Goal: Task Accomplishment & Management: Manage account settings

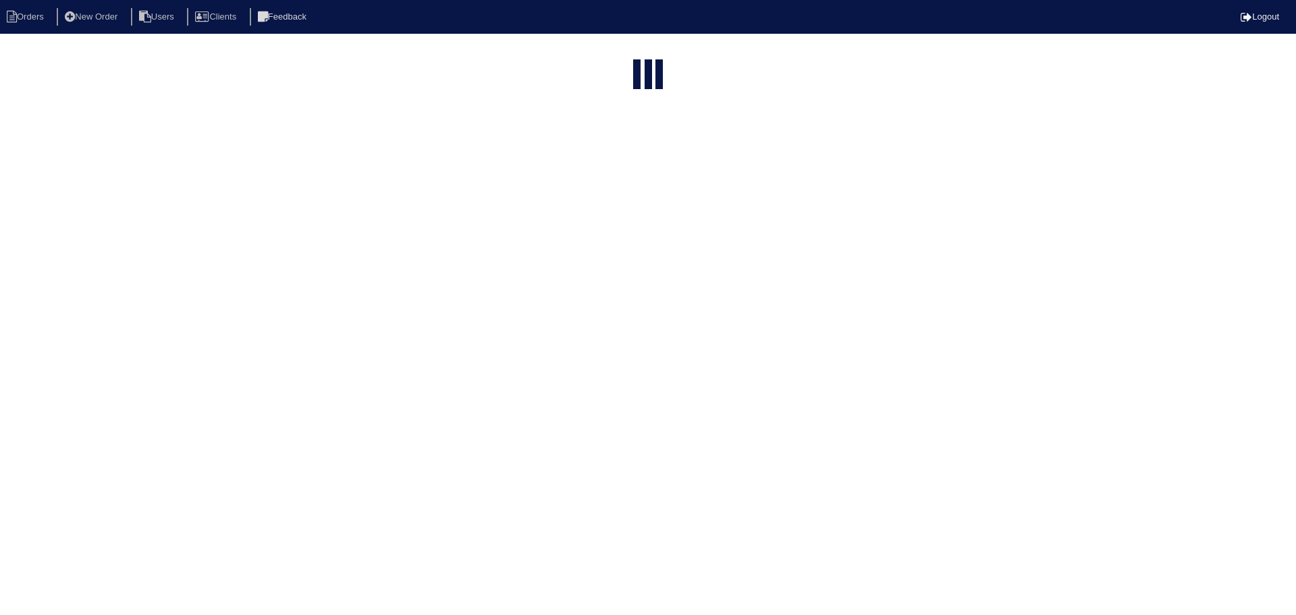
select select "15"
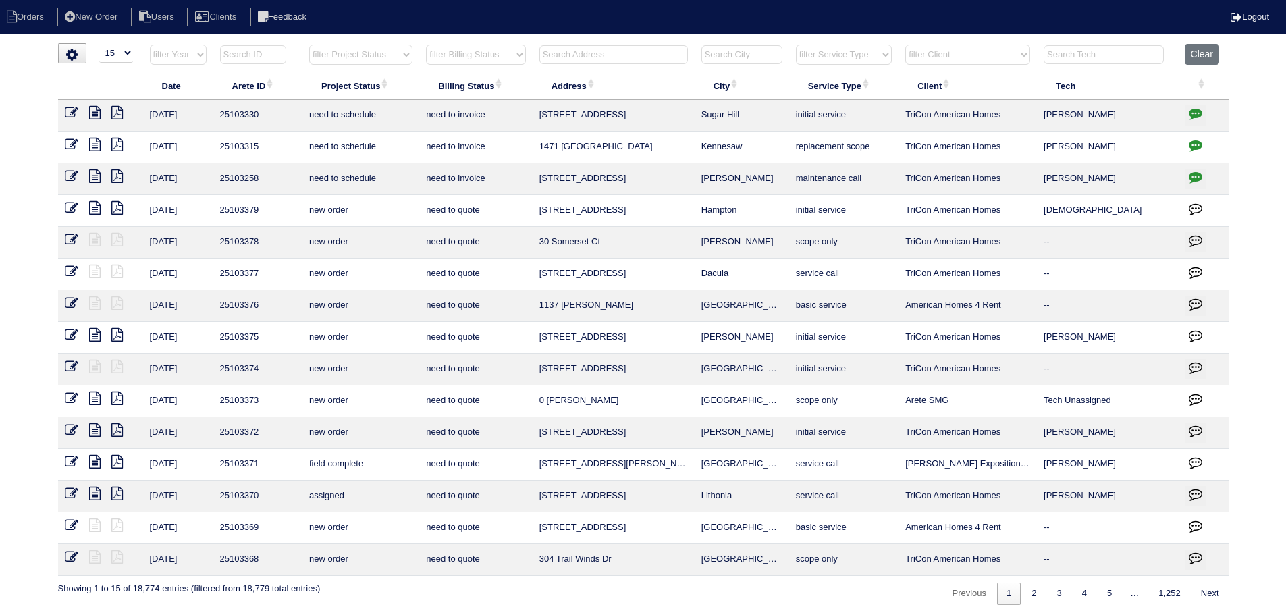
drag, startPoint x: 367, startPoint y: 52, endPoint x: 366, endPoint y: 64, distance: 12.2
click at [367, 52] on select "filter Project Status -- Any Project Status -- new order assigned in progress f…" at bounding box center [360, 55] width 103 height 20
click at [309, 45] on select "filter Project Status -- Any Project Status -- new order assigned in progress f…" at bounding box center [360, 55] width 103 height 20
select select "assigned"
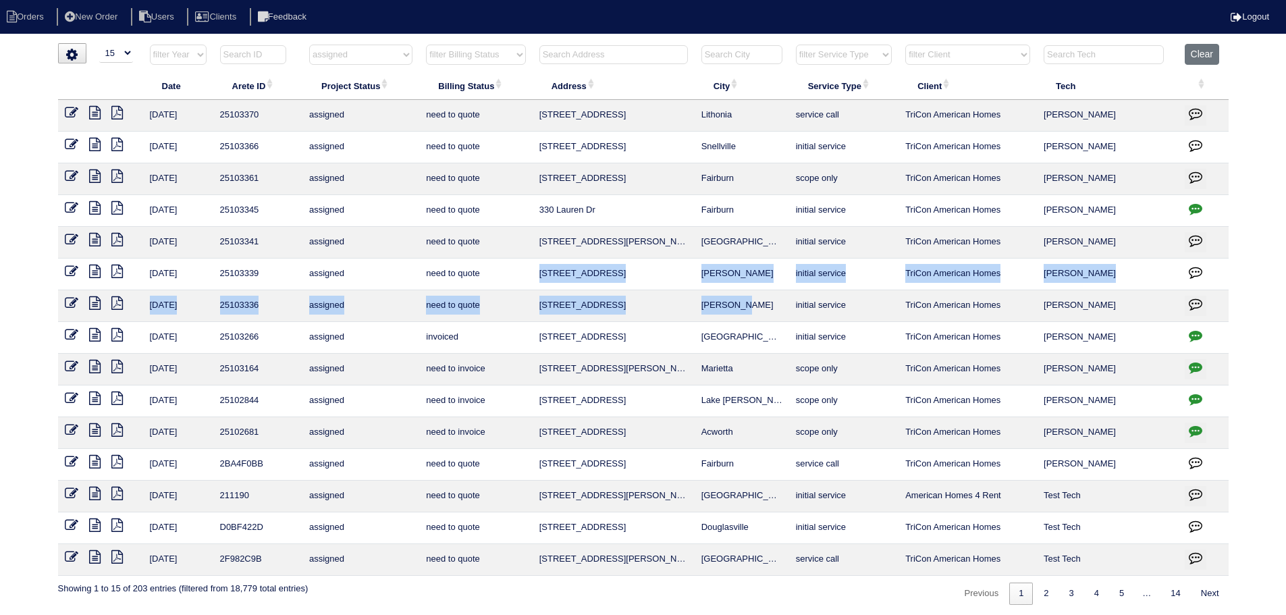
drag, startPoint x: 755, startPoint y: 304, endPoint x: 543, endPoint y: 275, distance: 214.5
click at [543, 275] on tbody "9/11/25 25103370 assigned need to quote 2996 Aberdeen Way Lithonia service call…" at bounding box center [643, 338] width 1170 height 476
copy tbody "605 Highpoint Way McDonough initial service TriCon American Homes Justin Reese …"
drag, startPoint x: 750, startPoint y: 367, endPoint x: 584, endPoint y: 363, distance: 166.1
click at [478, 364] on tr "9/11/25 25103164 assigned need to invoice 3521 Clare Cottage Trace Marietta sco…" at bounding box center [643, 370] width 1170 height 32
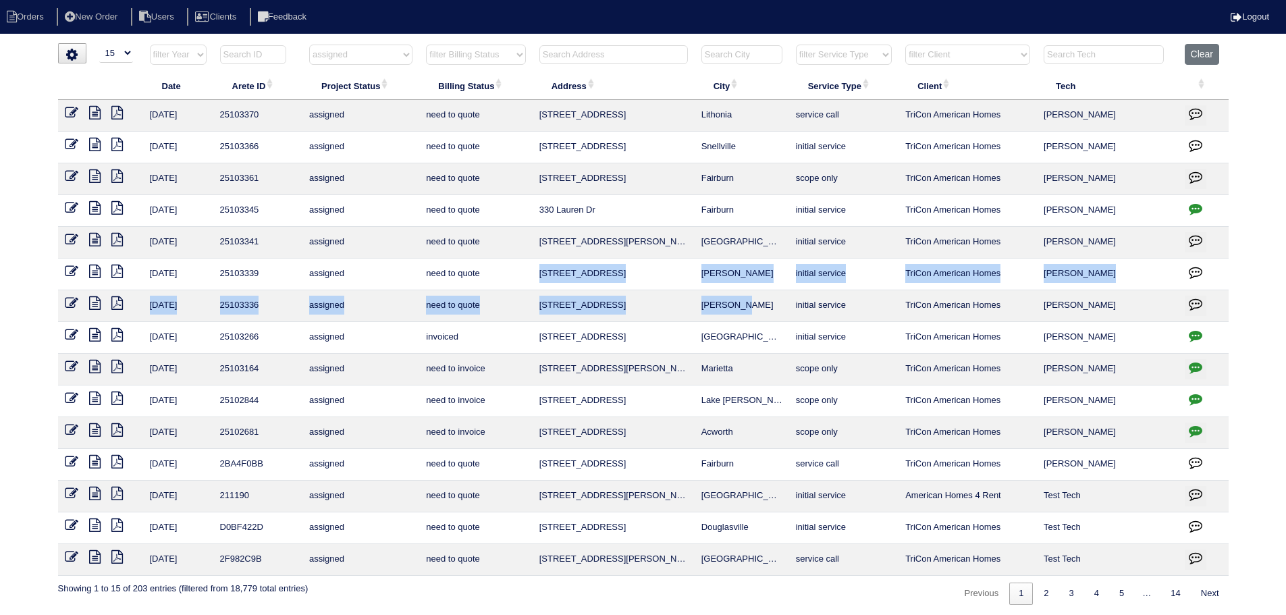
click at [717, 355] on td "Marietta" at bounding box center [741, 370] width 94 height 32
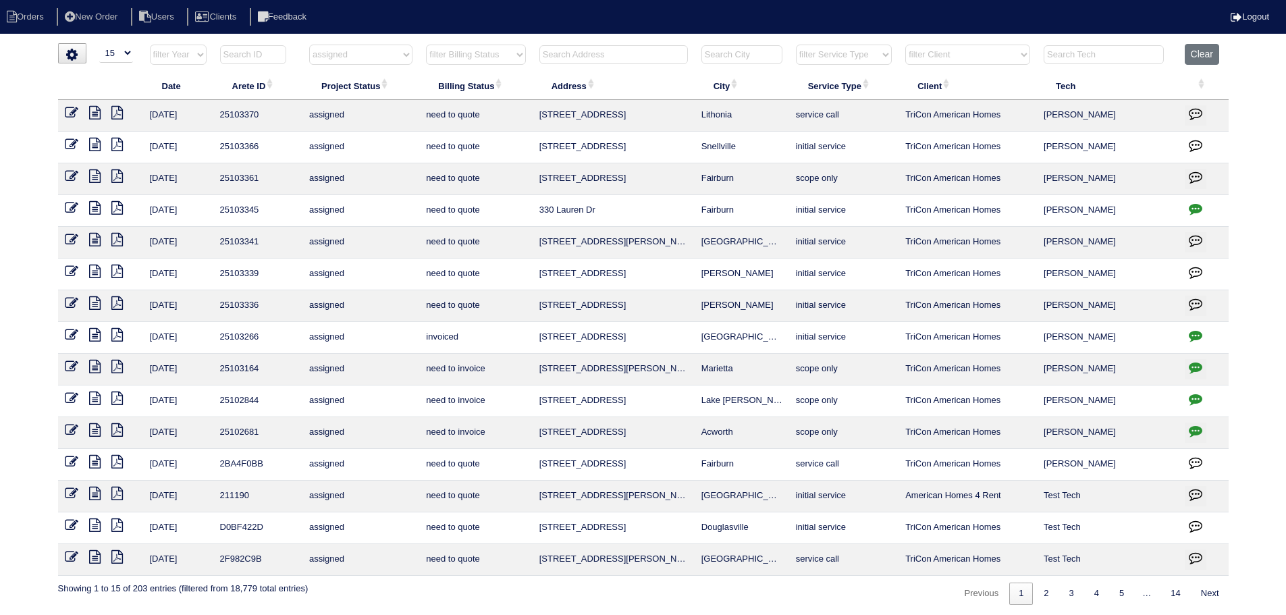
drag, startPoint x: 762, startPoint y: 364, endPoint x: 530, endPoint y: 366, distance: 231.5
click at [530, 366] on tr "9/11/25 25103164 assigned need to invoice 3521 Clare Cottage Trace Marietta sco…" at bounding box center [643, 370] width 1170 height 32
copy tr "3521 Clare Cottage Trace Marietta"
click at [94, 115] on icon at bounding box center [94, 112] width 11 height 13
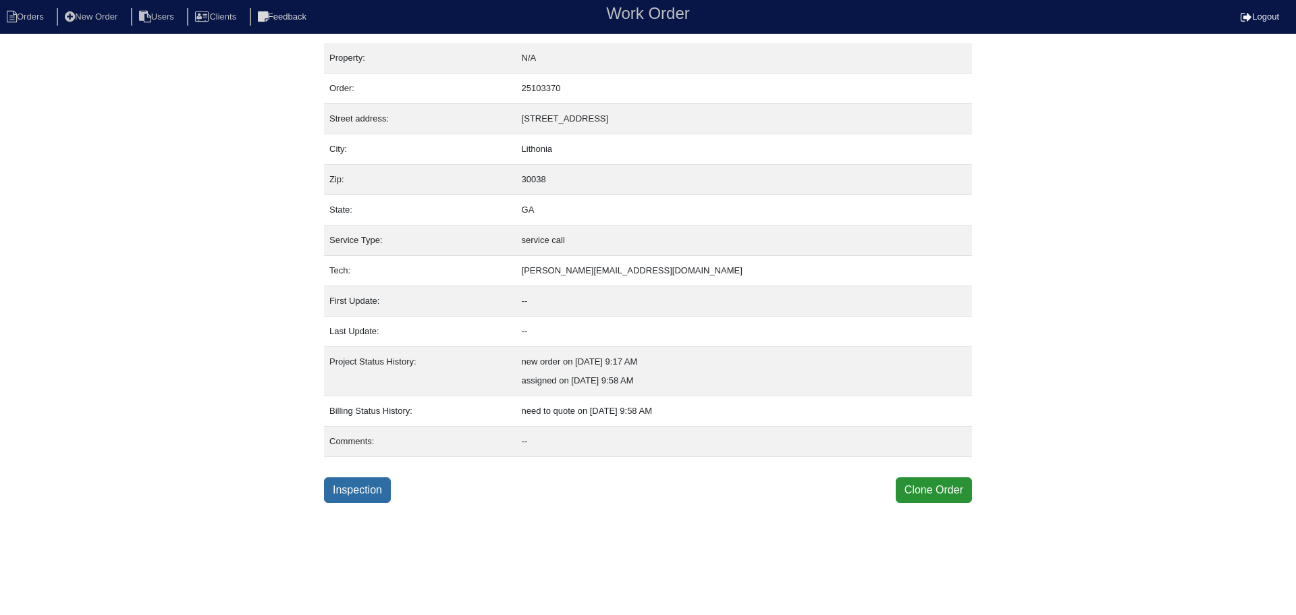
click at [348, 482] on link "Inspection" at bounding box center [357, 490] width 67 height 26
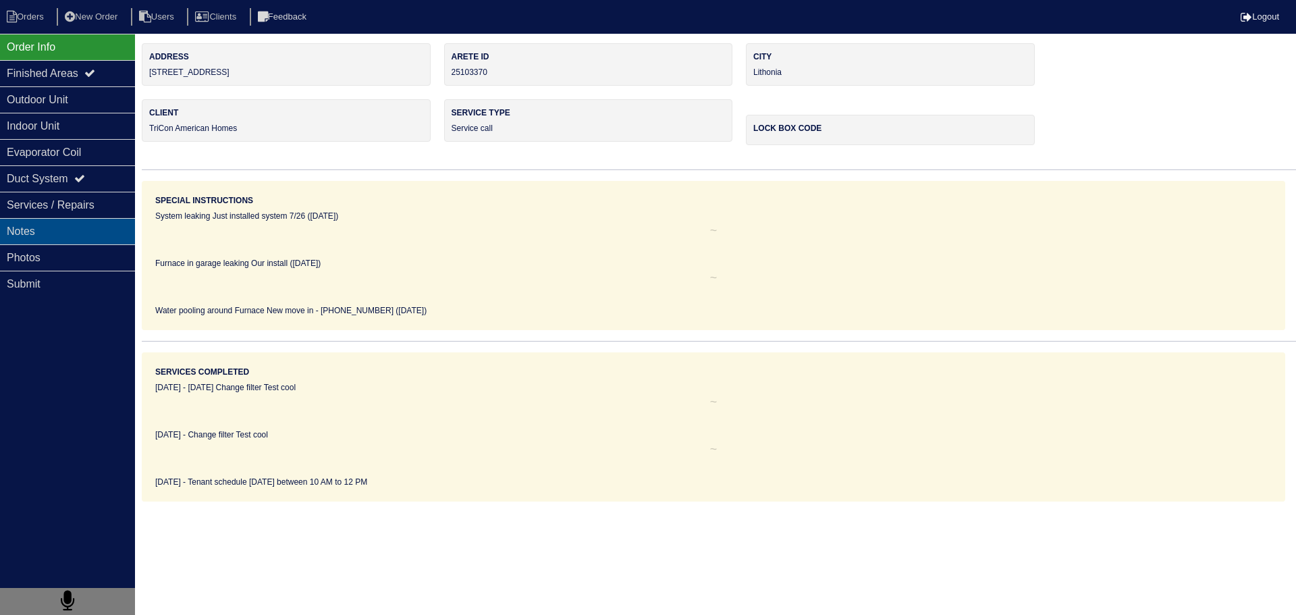
click at [94, 228] on div "Notes" at bounding box center [67, 231] width 135 height 26
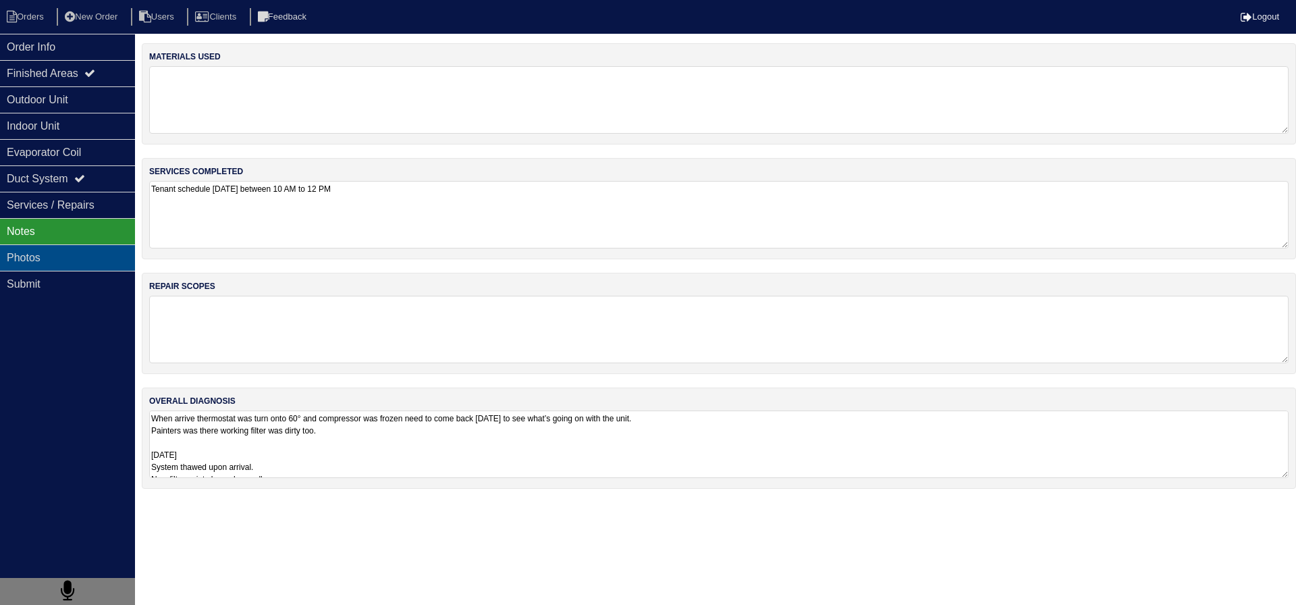
click at [78, 256] on div "Photos" at bounding box center [67, 257] width 135 height 26
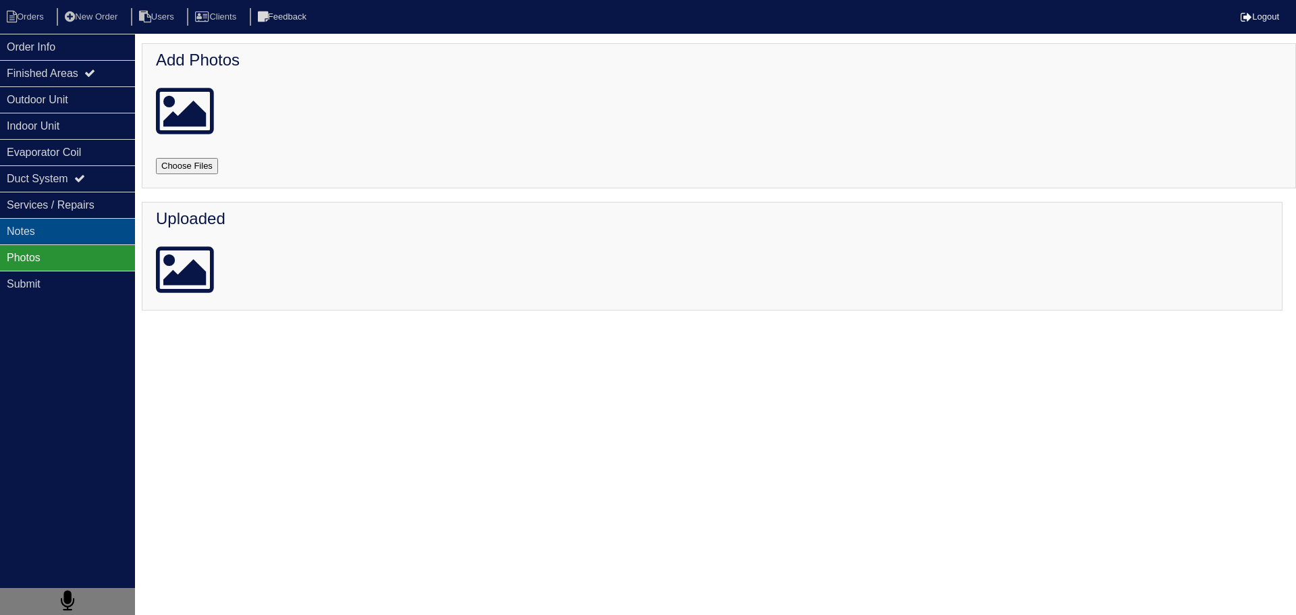
click at [77, 228] on div "Notes" at bounding box center [67, 231] width 135 height 26
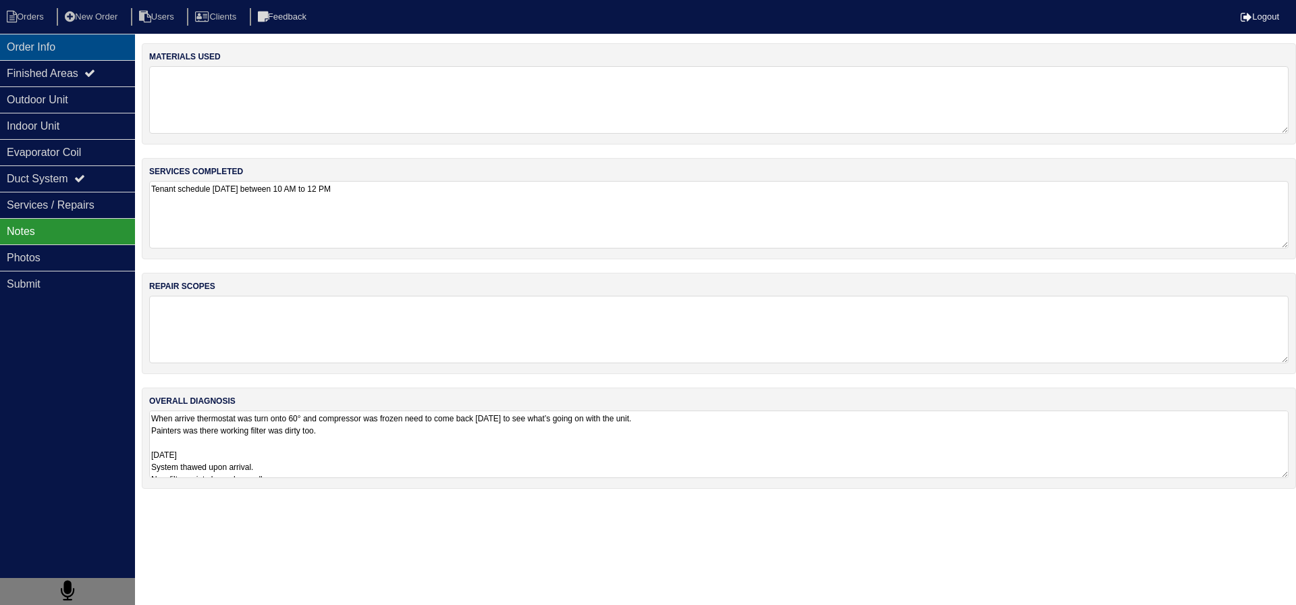
click at [55, 49] on div "Order Info" at bounding box center [67, 47] width 135 height 26
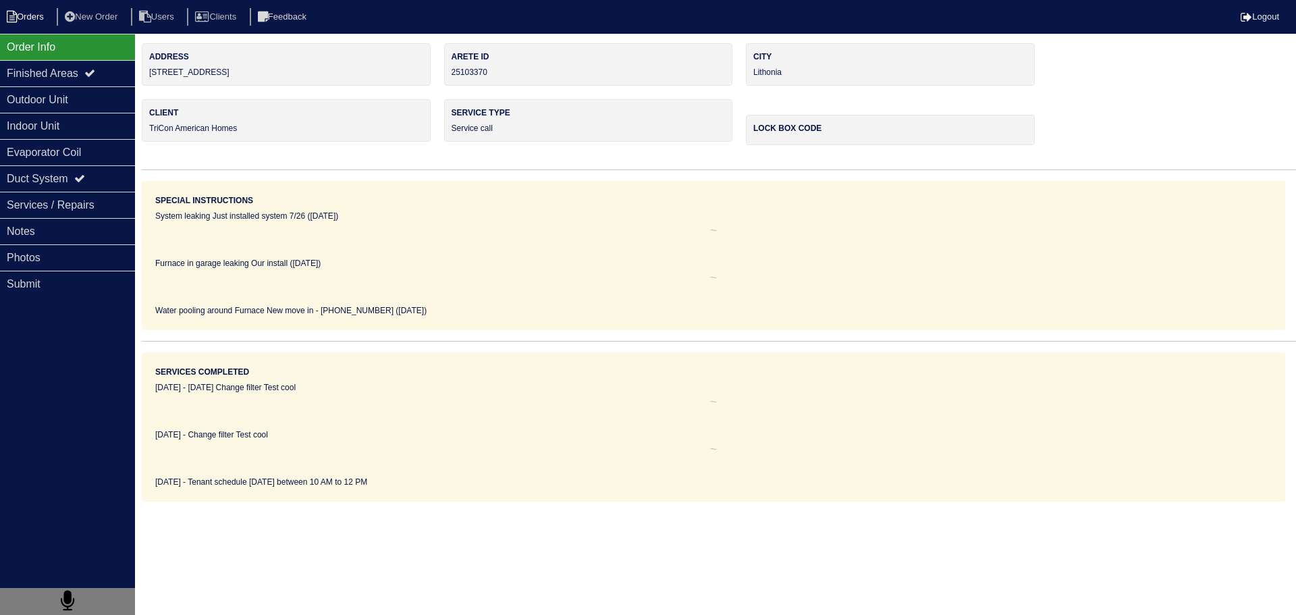
click at [38, 9] on li "Orders" at bounding box center [27, 17] width 55 height 18
select select "15"
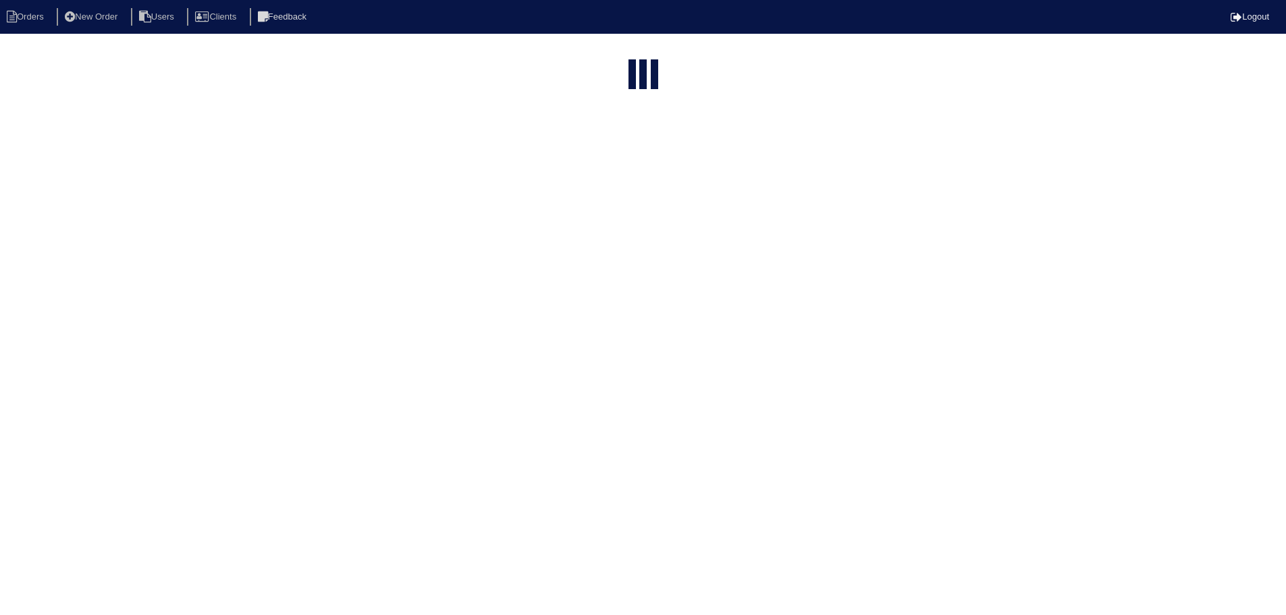
select select "assigned"
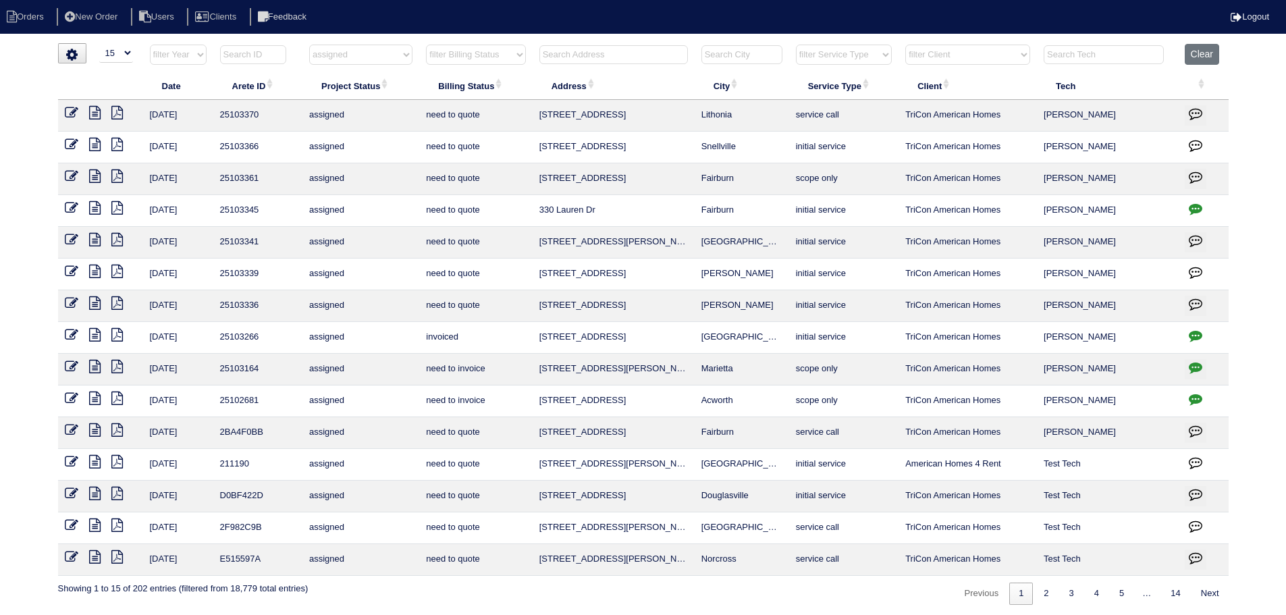
click at [320, 58] on select "filter Project Status -- Any Project Status -- new order assigned in progress f…" at bounding box center [360, 55] width 103 height 20
select select
click at [309, 45] on select "filter Project Status -- Any Project Status -- new order assigned in progress f…" at bounding box center [360, 55] width 103 height 20
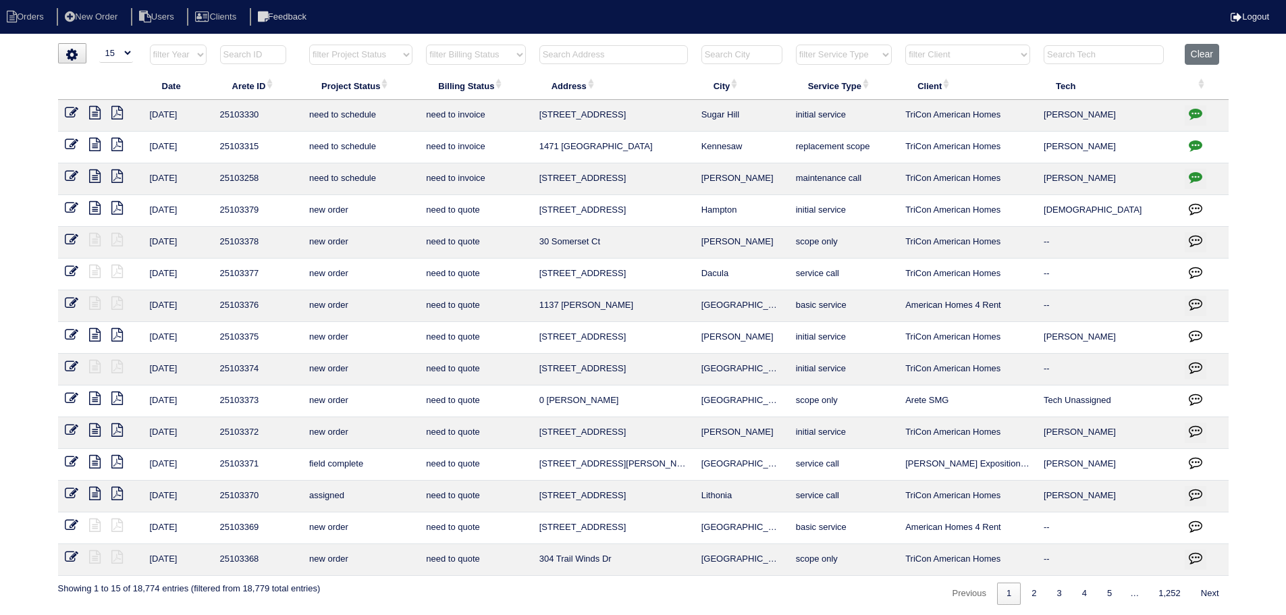
click at [1228, 45] on div "loading... ▼ 10 15 25 50 200 500 Search: Date Arete ID Project Status Billing S…" at bounding box center [643, 323] width 1286 height 561
click at [1201, 51] on button "Clear" at bounding box center [1201, 54] width 34 height 21
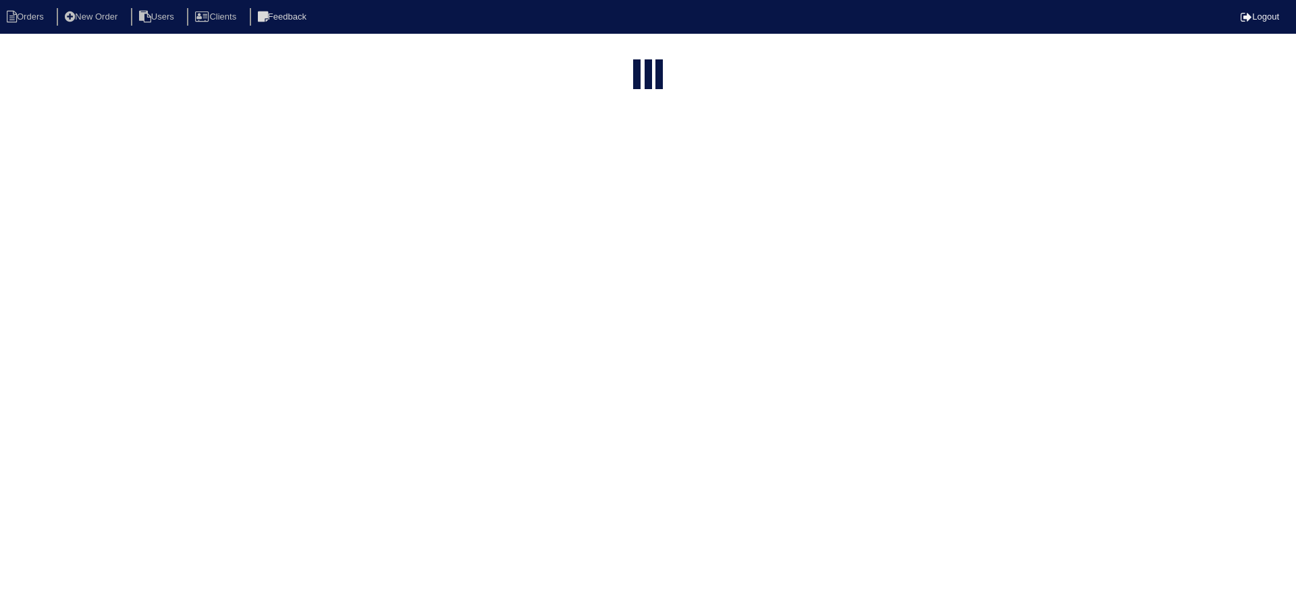
select select "15"
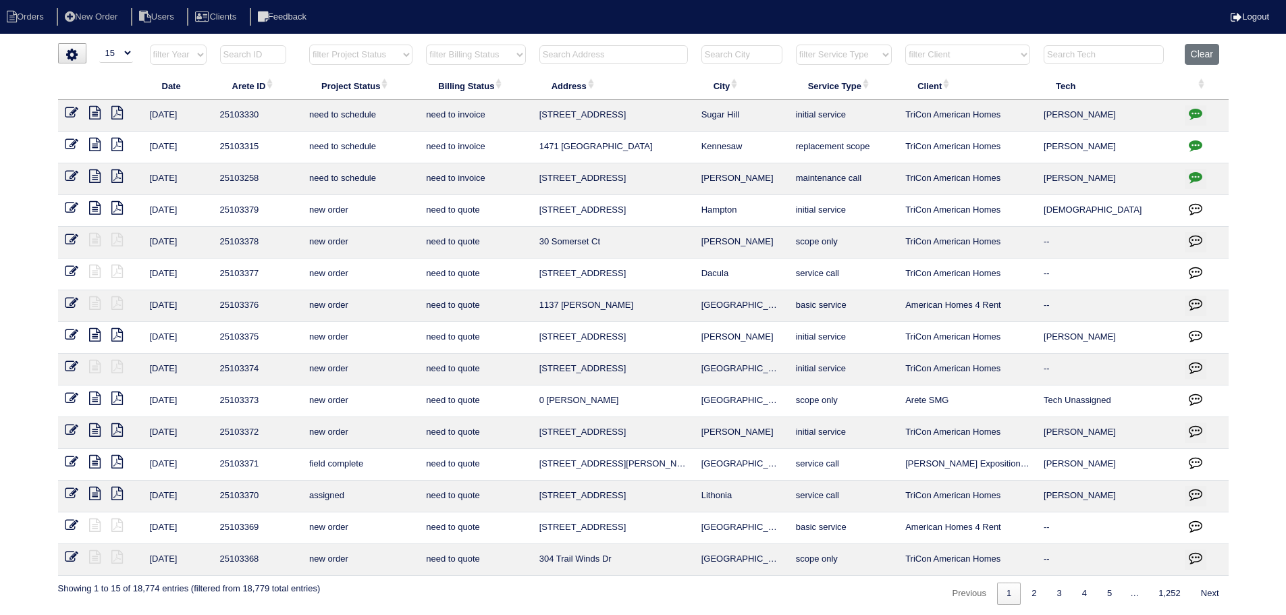
click at [242, 39] on html "Orders New Order Users Clients Feedback Logout Orders New Order Users Clients M…" at bounding box center [643, 309] width 1286 height 618
click at [262, 49] on input "text" at bounding box center [253, 54] width 66 height 19
click at [347, 53] on select "filter Project Status -- Any Project Status -- new order assigned in progress f…" at bounding box center [360, 55] width 103 height 20
click at [309, 45] on select "filter Project Status -- Any Project Status -- new order assigned in progress f…" at bounding box center [360, 55] width 103 height 20
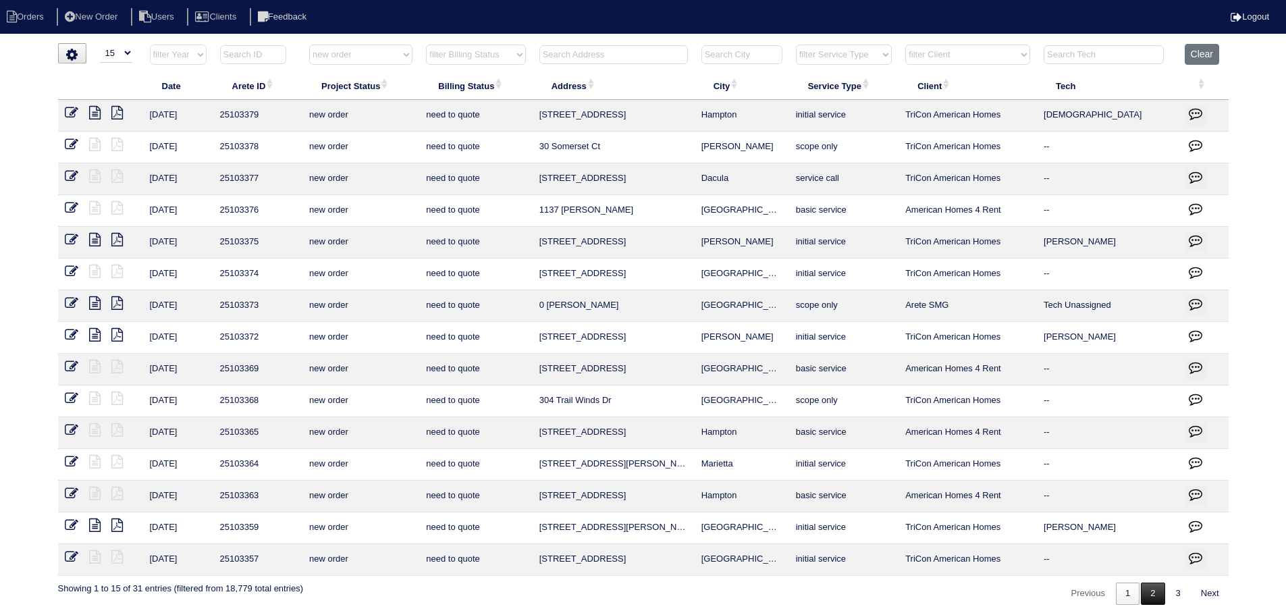
click at [1149, 594] on link "2" at bounding box center [1152, 593] width 24 height 22
select select "new order"
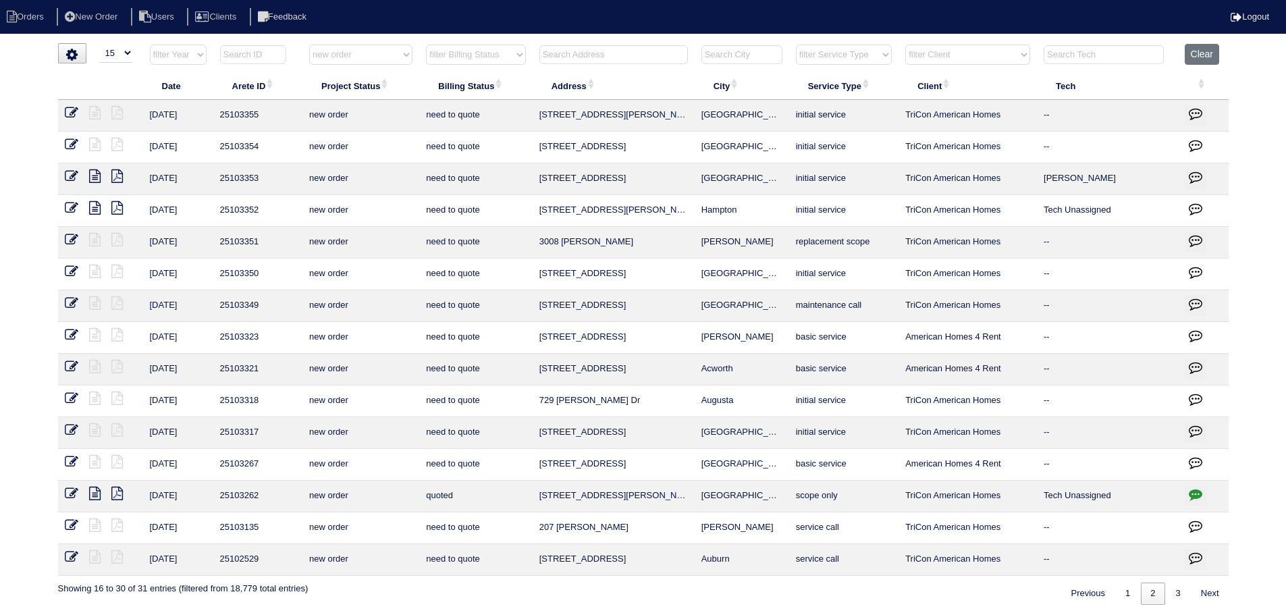
drag, startPoint x: 770, startPoint y: 303, endPoint x: 535, endPoint y: 298, distance: 234.9
click at [528, 298] on tr "9/10/25 25103349 new order need to quote 1365 Mandarin Ln Stockbridge maintenan…" at bounding box center [643, 306] width 1170 height 32
copy tr "1365 Mandarin Ln Stockbridge"
click at [845, 61] on select "filter Service Type -- Any Service Type -- initial service basic service mainte…" at bounding box center [844, 55] width 96 height 20
select select "maintenance call"
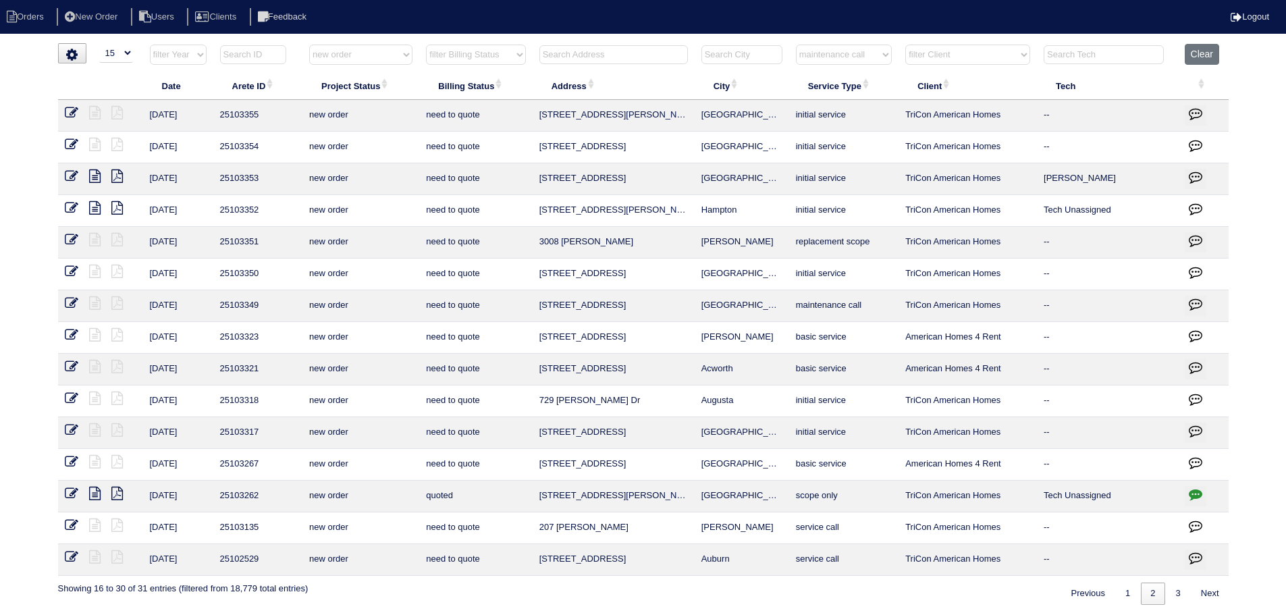
click at [796, 45] on select "filter Service Type -- Any Service Type -- initial service basic service mainte…" at bounding box center [844, 55] width 96 height 20
select select "new order"
select select "maintenance call"
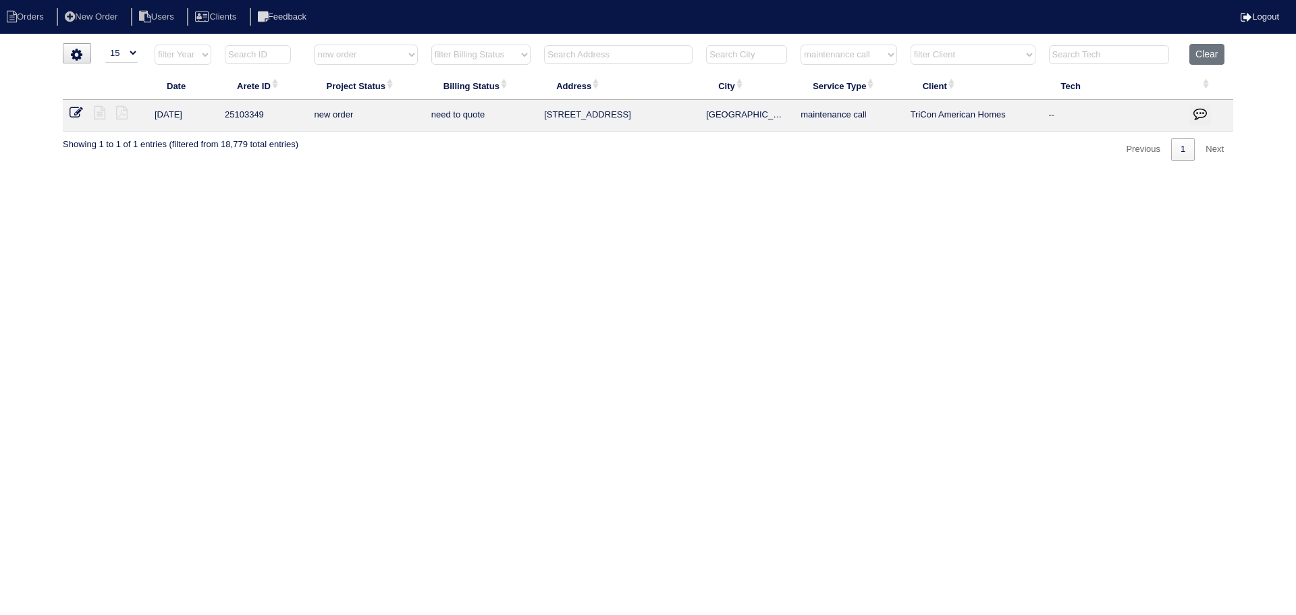
click at [368, 55] on select "filter Project Status -- Any Project Status -- new order assigned in progress f…" at bounding box center [365, 55] width 103 height 20
click at [314, 45] on select "filter Project Status -- Any Project Status -- new order assigned in progress f…" at bounding box center [365, 55] width 103 height 20
select select "assigned"
click at [377, 58] on select "filter Project Status -- Any Project Status -- new order assigned in progress f…" at bounding box center [365, 55] width 104 height 20
click at [886, 58] on select "filter Service Type -- Any Service Type -- initial service basic service mainte…" at bounding box center [848, 55] width 96 height 20
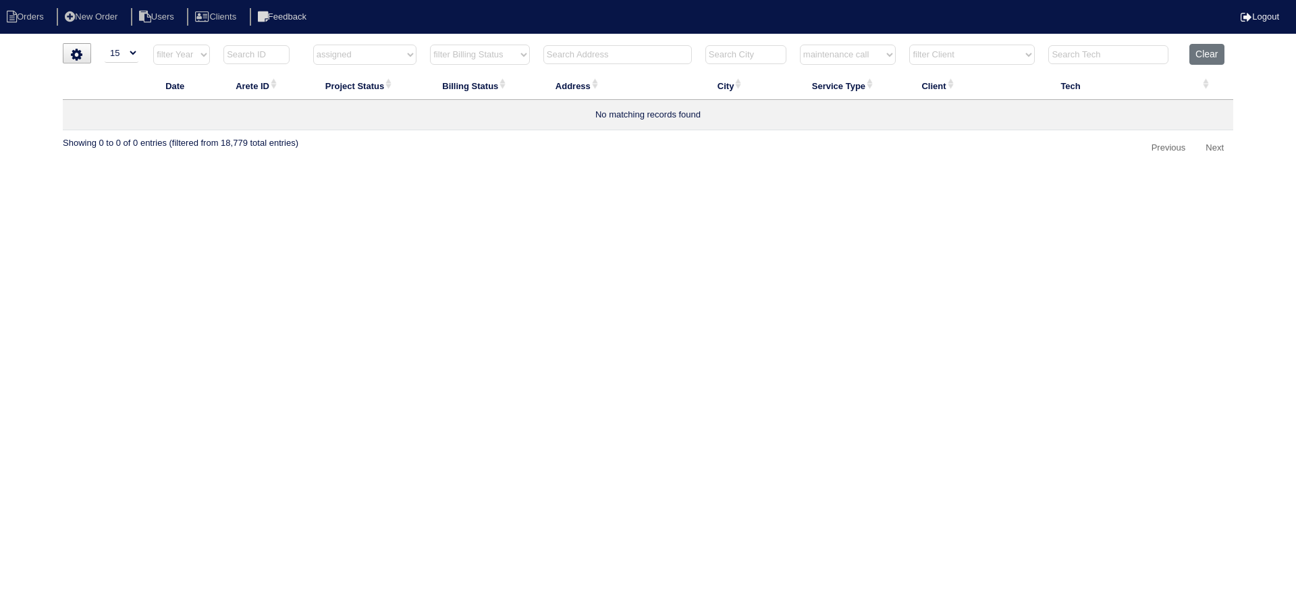
select select "service call"
click at [800, 45] on select "filter Service Type -- Any Service Type -- initial service basic service mainte…" at bounding box center [848, 55] width 96 height 20
select select "assigned"
select select "service call"
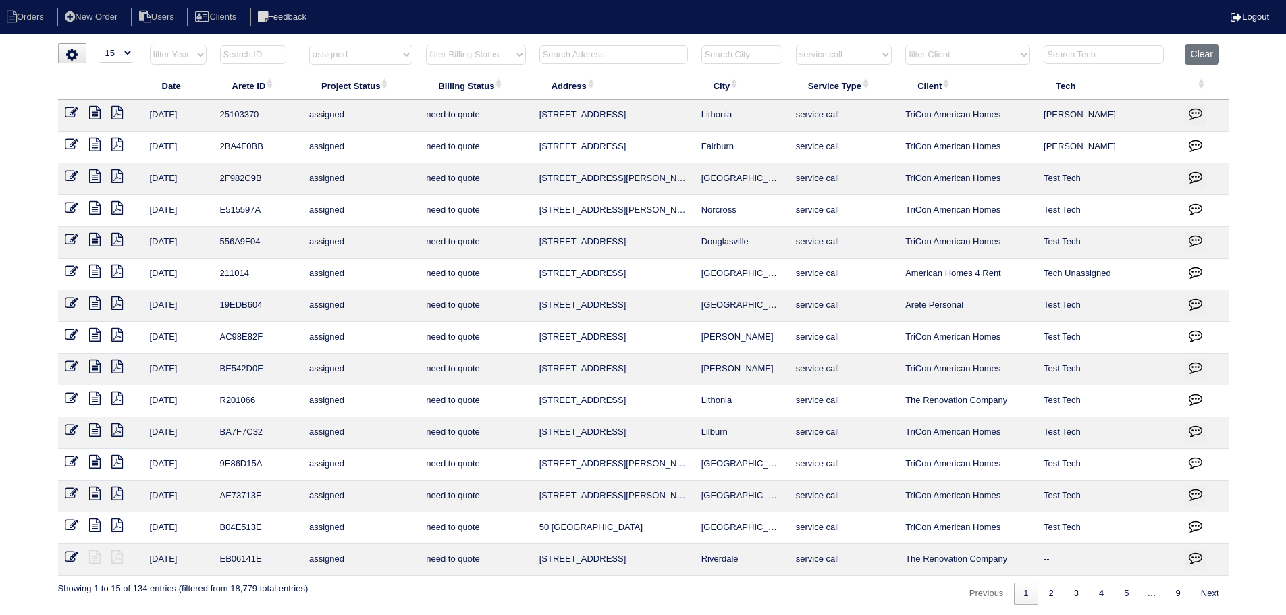
click at [97, 113] on icon at bounding box center [94, 112] width 11 height 13
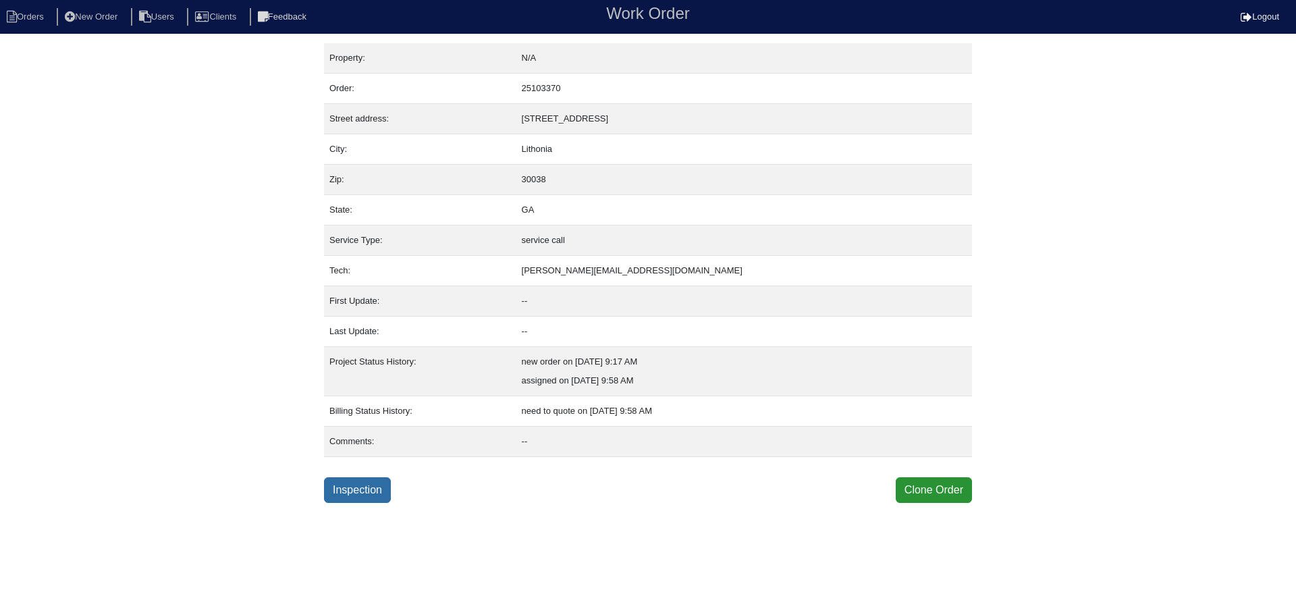
click at [354, 493] on link "Inspection" at bounding box center [357, 490] width 67 height 26
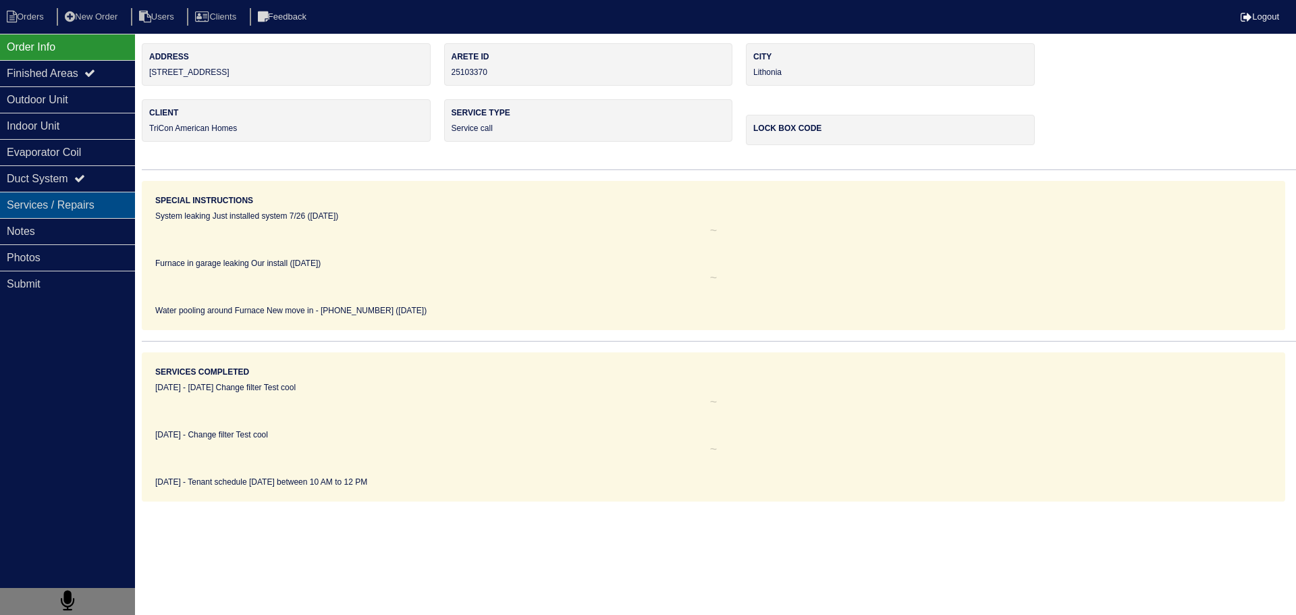
click at [46, 215] on div "Services / Repairs" at bounding box center [67, 205] width 135 height 26
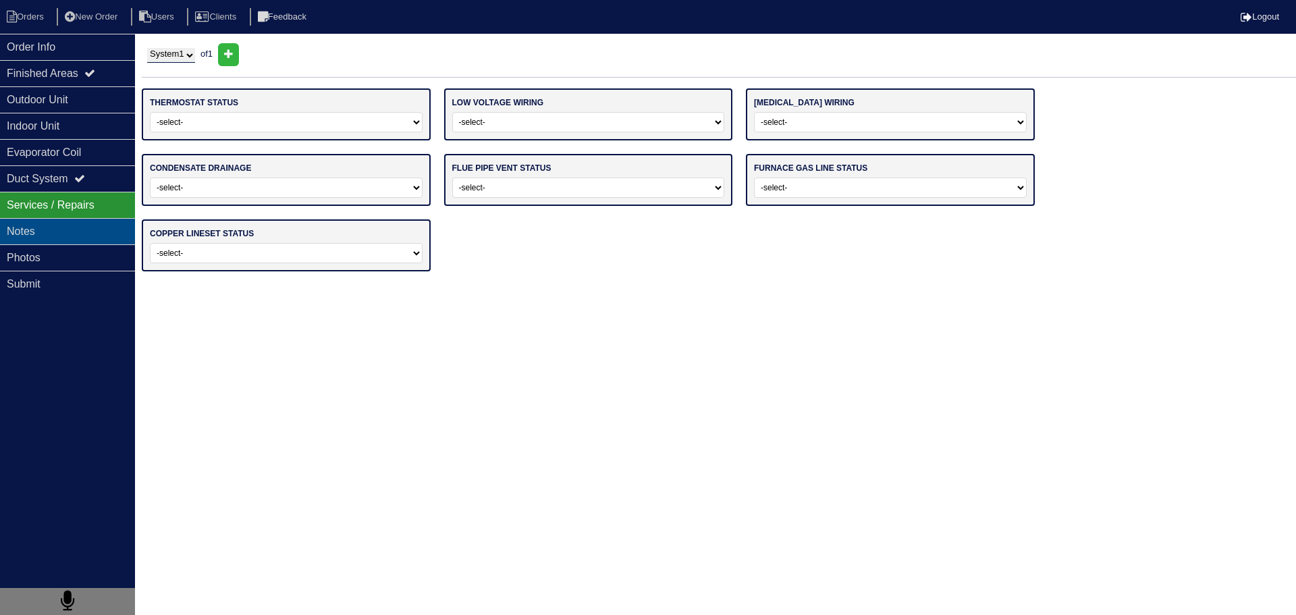
click at [43, 235] on div "Notes" at bounding box center [67, 231] width 135 height 26
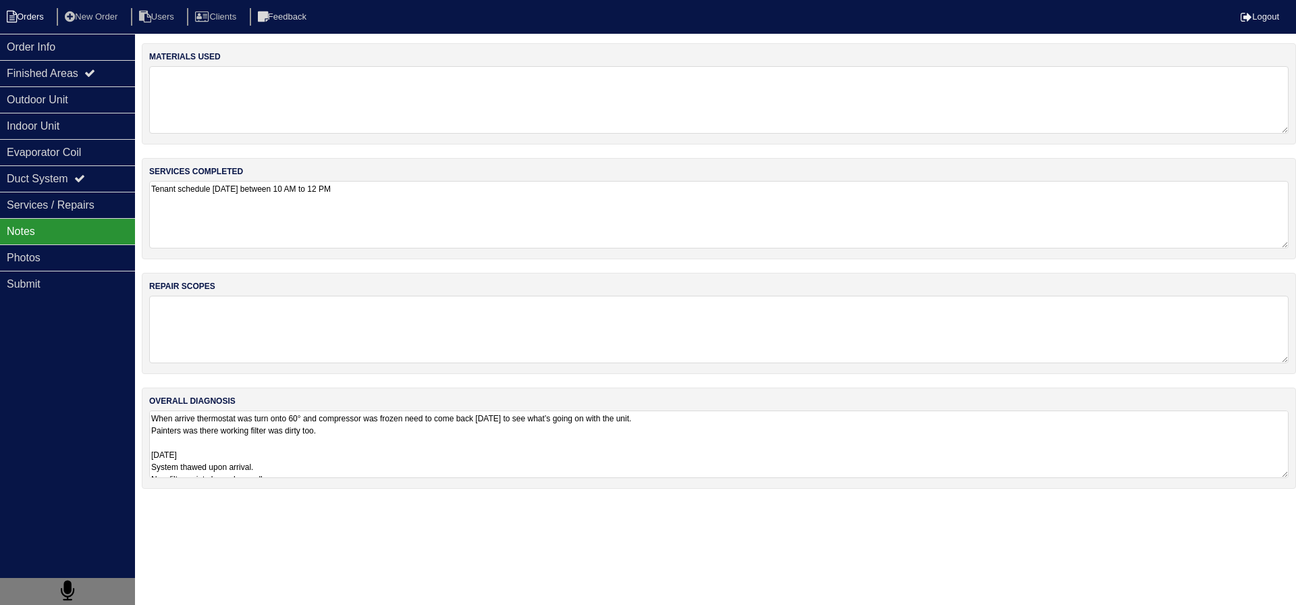
click at [16, 10] on li "Orders" at bounding box center [27, 17] width 55 height 18
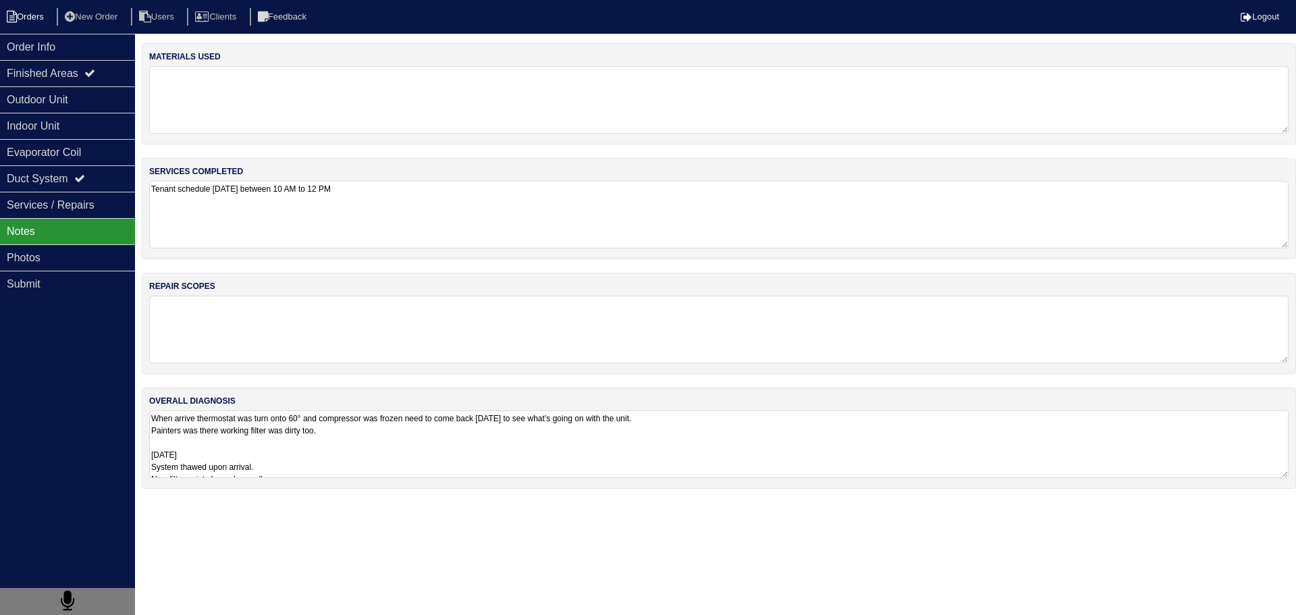
select select "15"
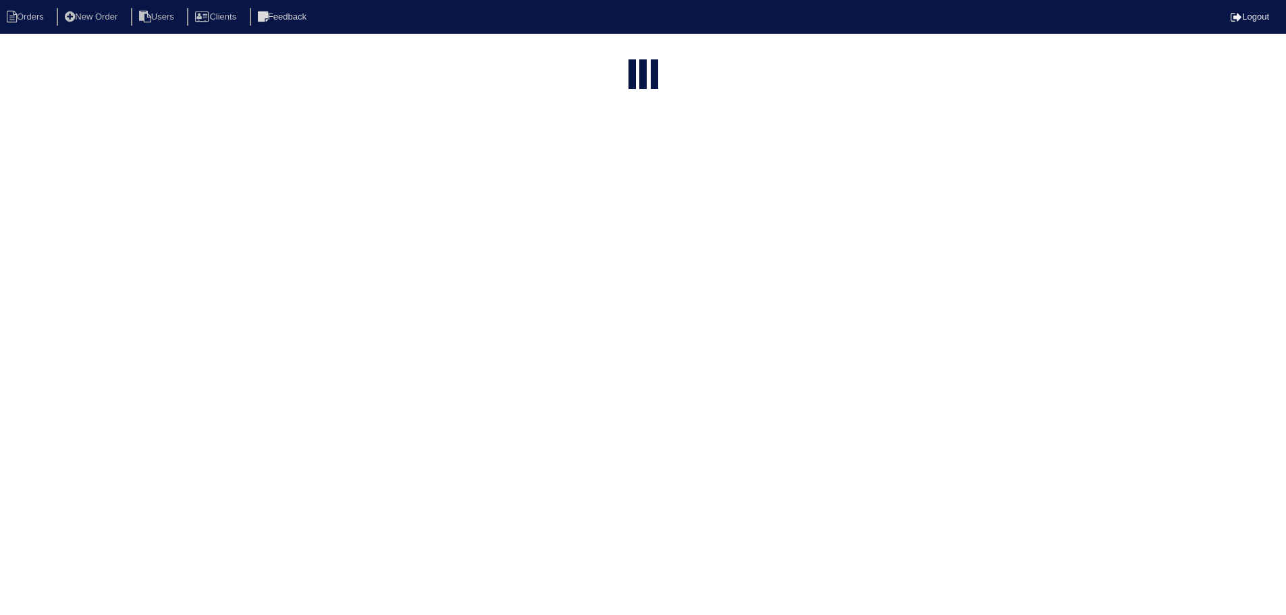
select select "assigned"
select select "service call"
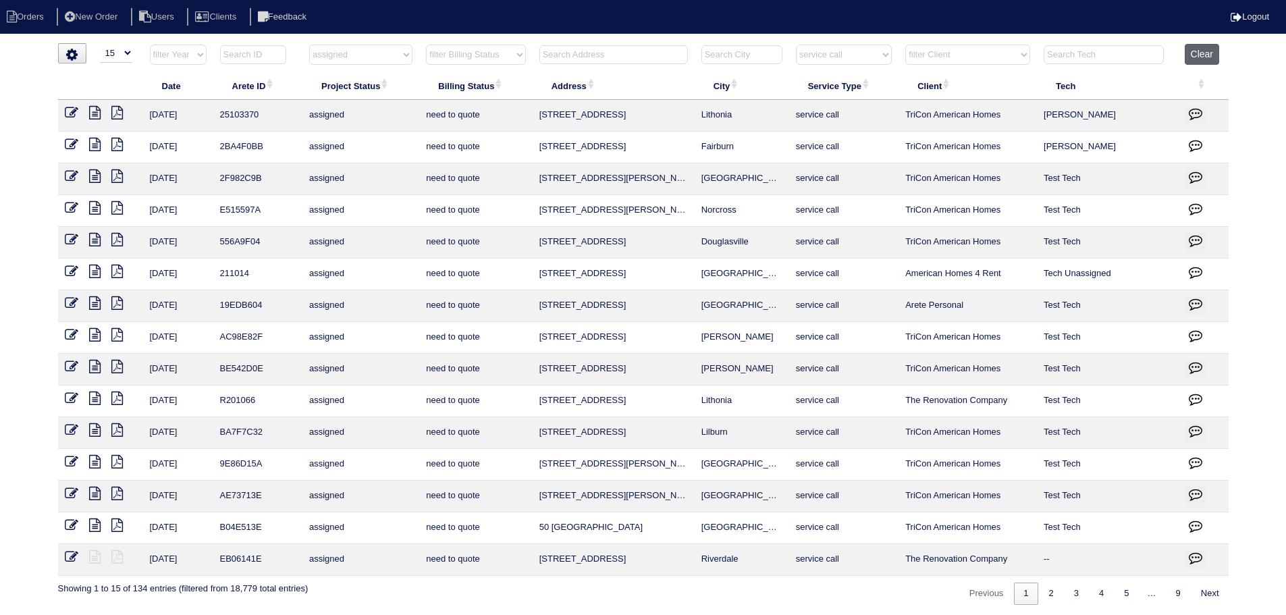
click at [1203, 59] on button "Clear" at bounding box center [1201, 54] width 34 height 21
select select
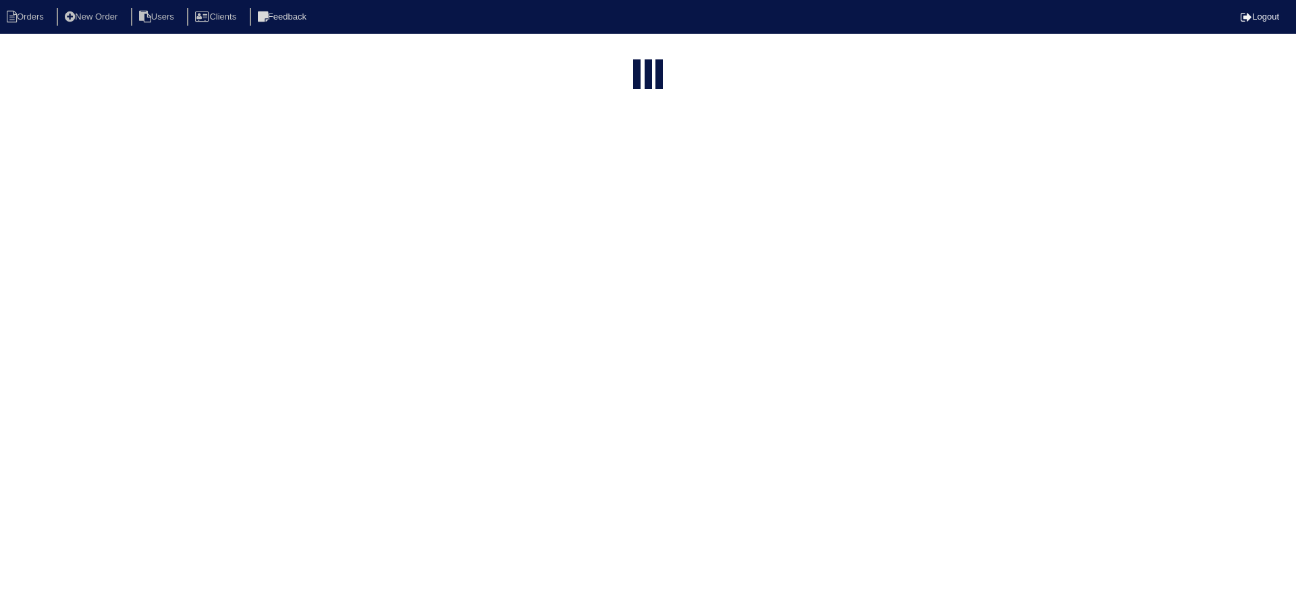
select select "15"
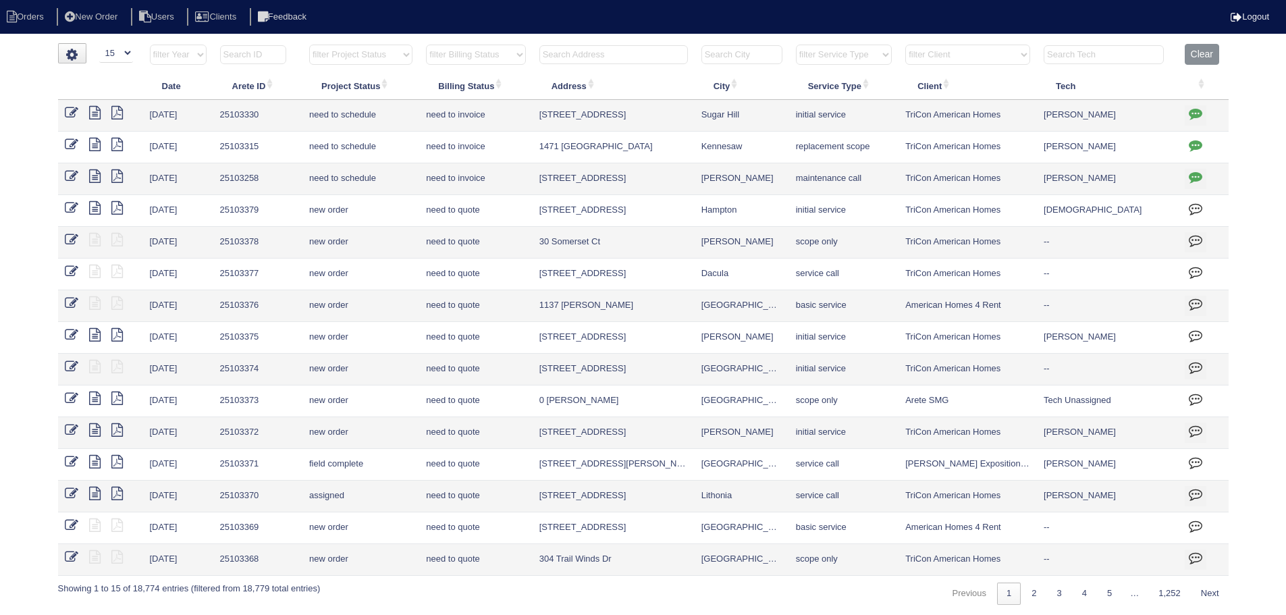
click at [339, 51] on select "filter Project Status -- Any Project Status -- new order assigned in progress f…" at bounding box center [360, 55] width 103 height 20
click at [309, 45] on select "filter Project Status -- Any Project Status -- new order assigned in progress f…" at bounding box center [360, 55] width 103 height 20
select select "assigned"
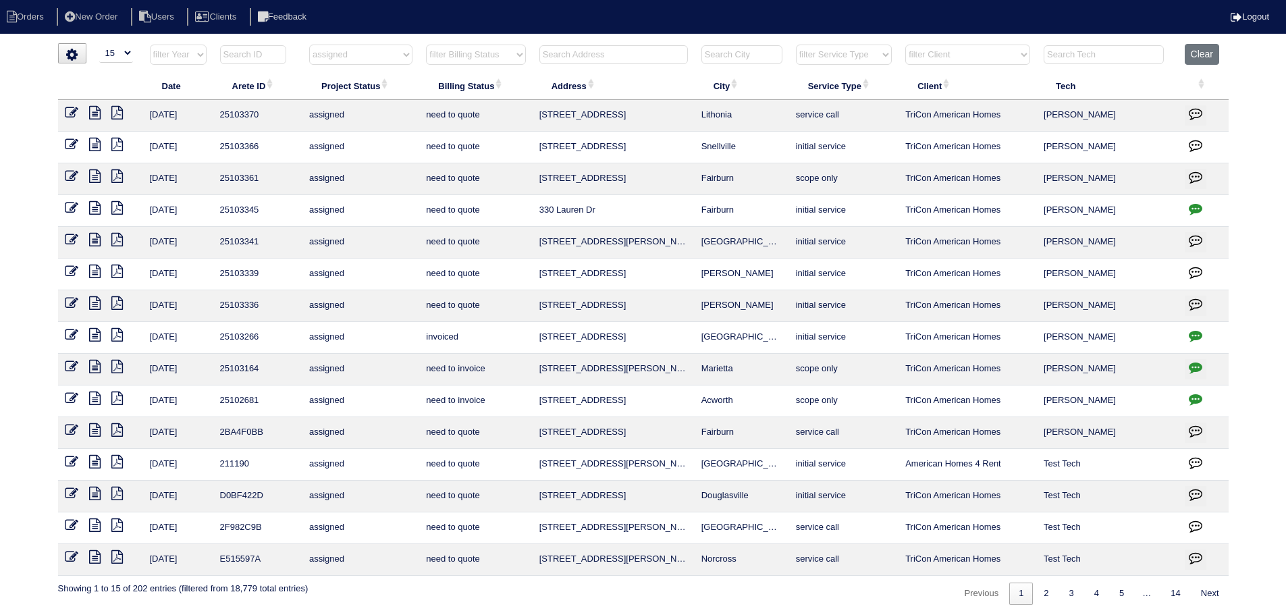
drag, startPoint x: 923, startPoint y: 321, endPoint x: 1246, endPoint y: 215, distance: 340.2
click at [1246, 215] on div "loading... ▼ 10 15 25 50 200 500 Search: Date Arete ID Project Status Billing S…" at bounding box center [643, 323] width 1286 height 561
click at [89, 400] on icon at bounding box center [94, 397] width 11 height 13
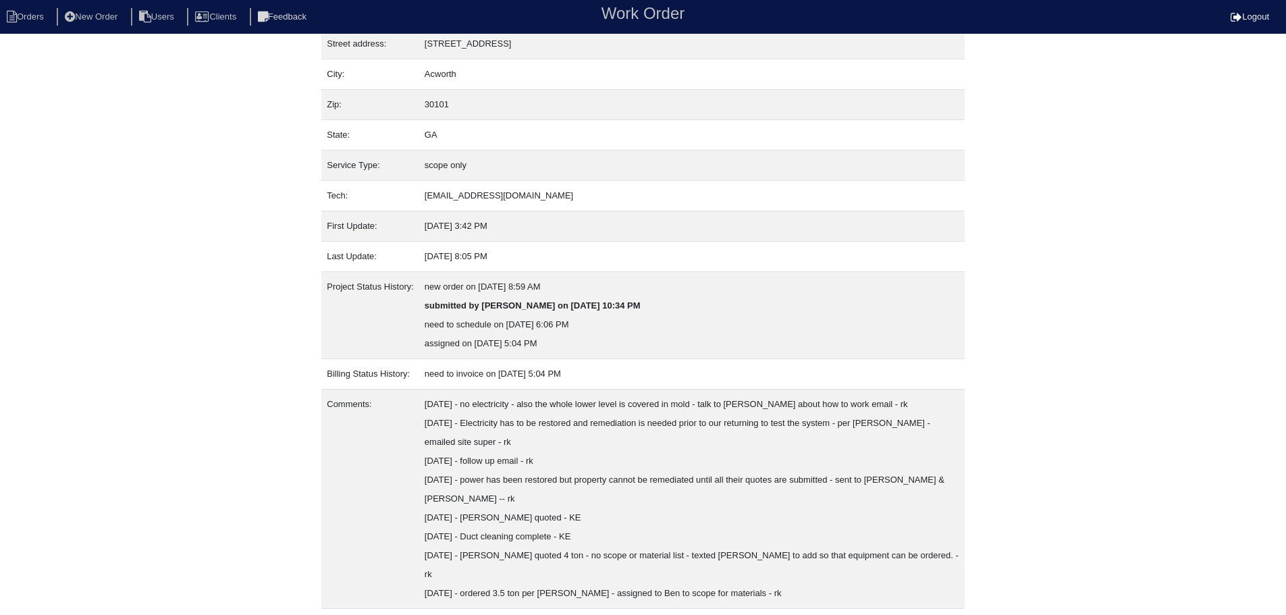
scroll to position [96, 0]
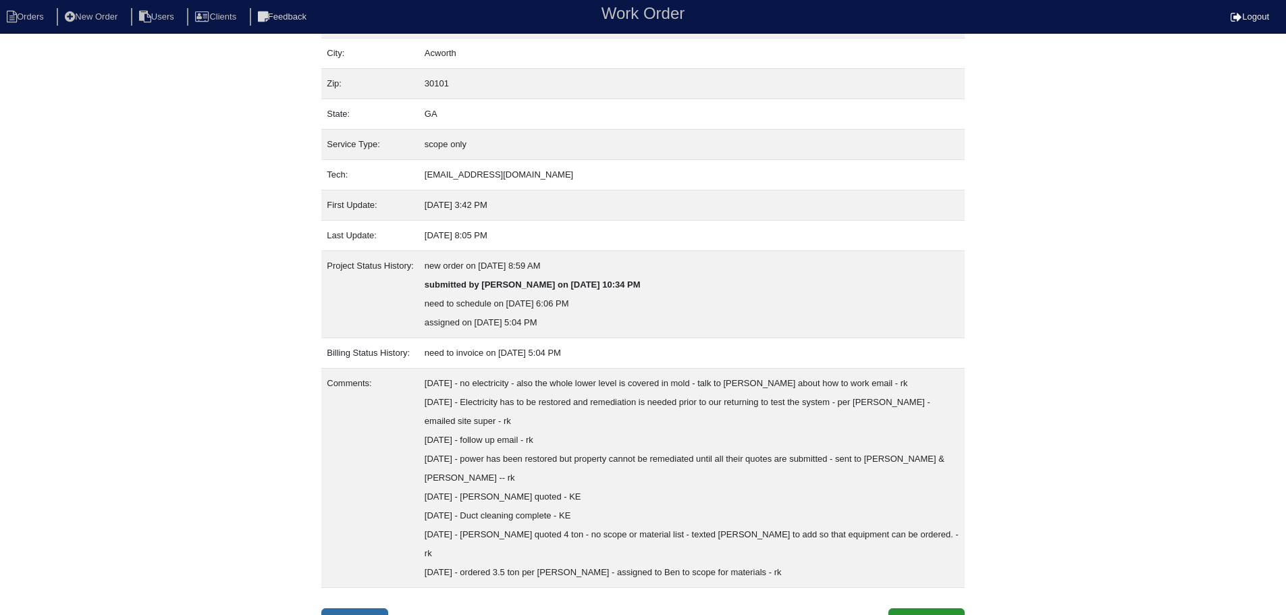
click at [351, 608] on link "Inspection" at bounding box center [354, 621] width 67 height 26
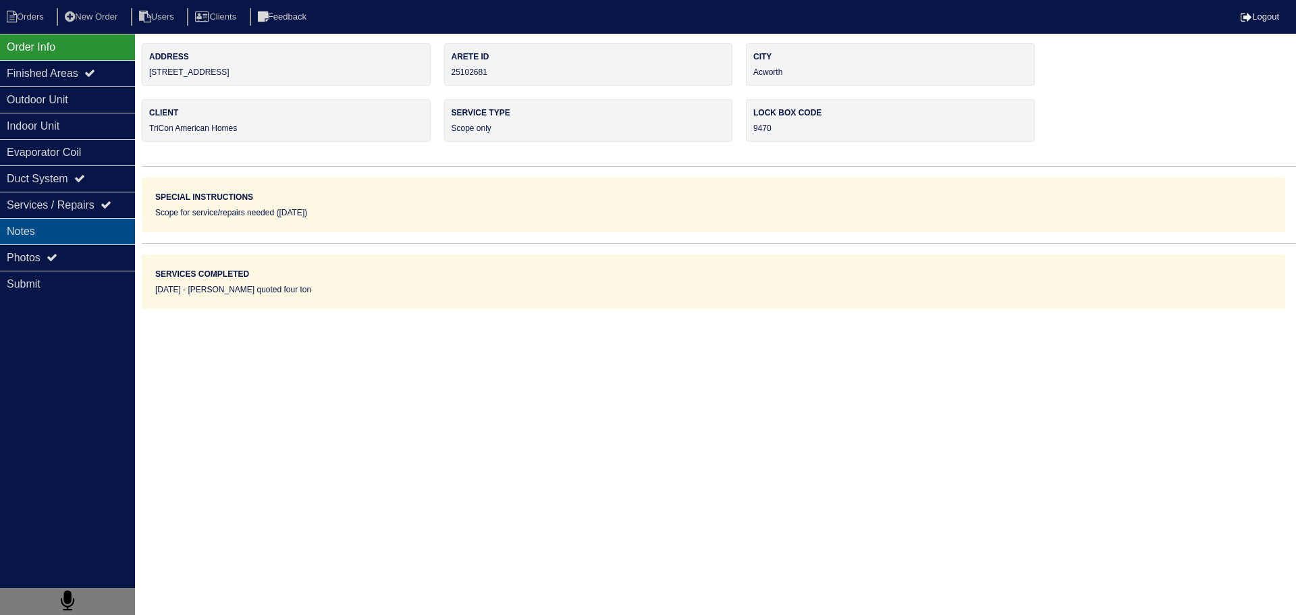
click at [94, 233] on div "Notes" at bounding box center [67, 231] width 135 height 26
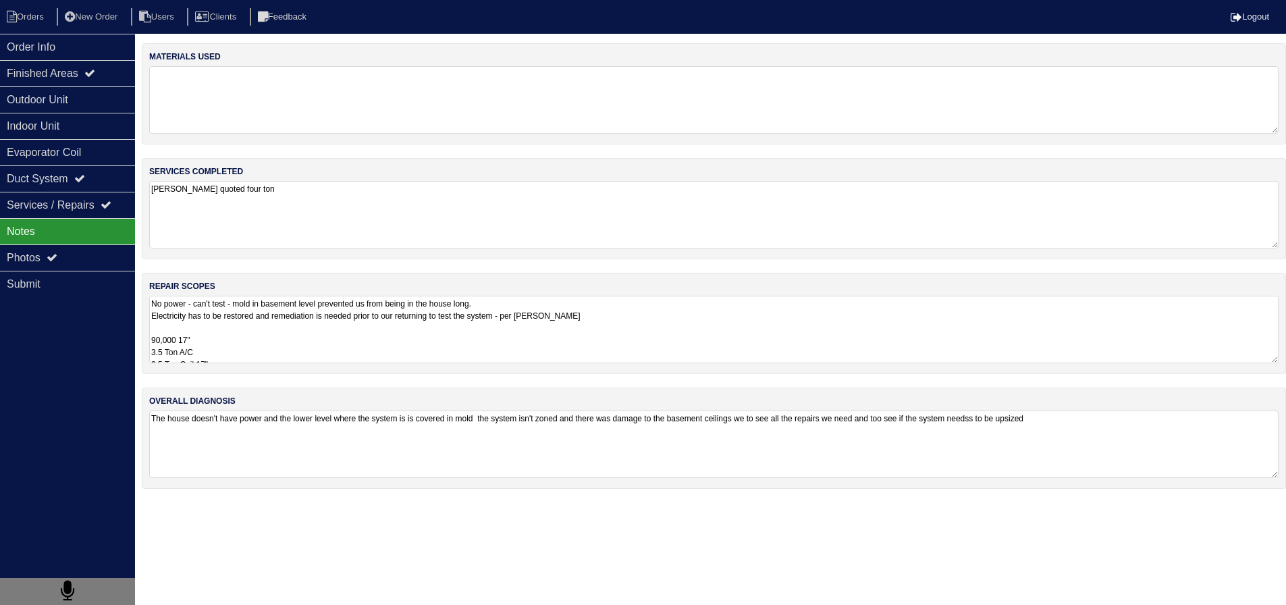
click at [231, 313] on textarea "No power - can't test - mold in basement level prevented us from being in the h…" at bounding box center [713, 329] width 1129 height 67
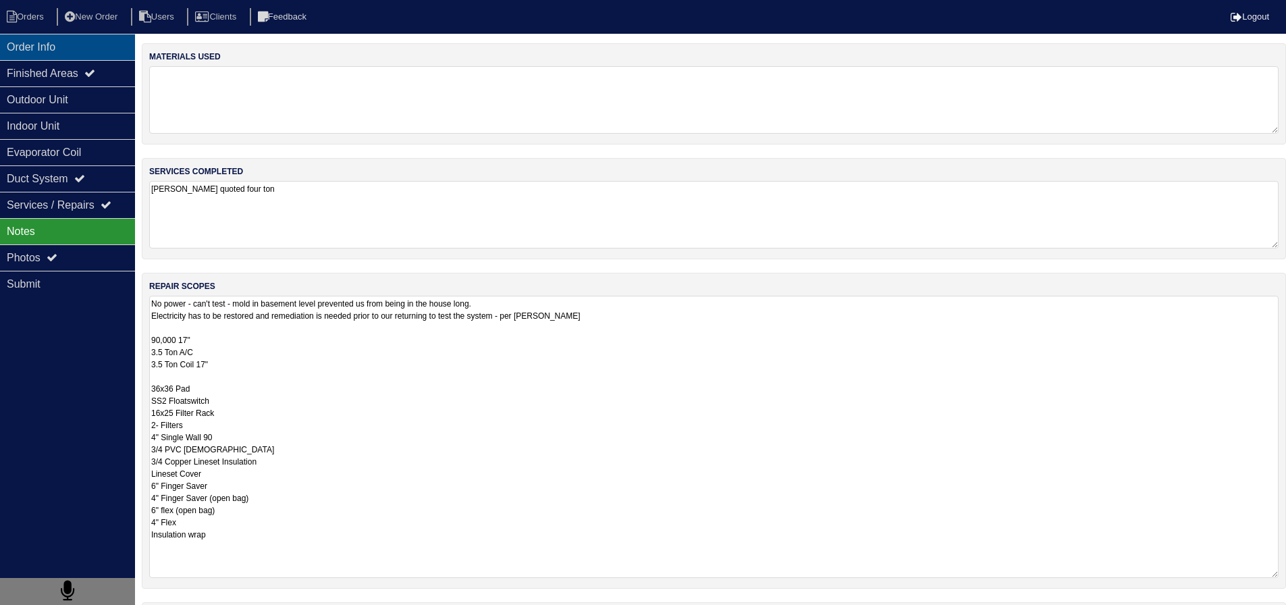
click at [80, 49] on div "Order Info" at bounding box center [67, 47] width 135 height 26
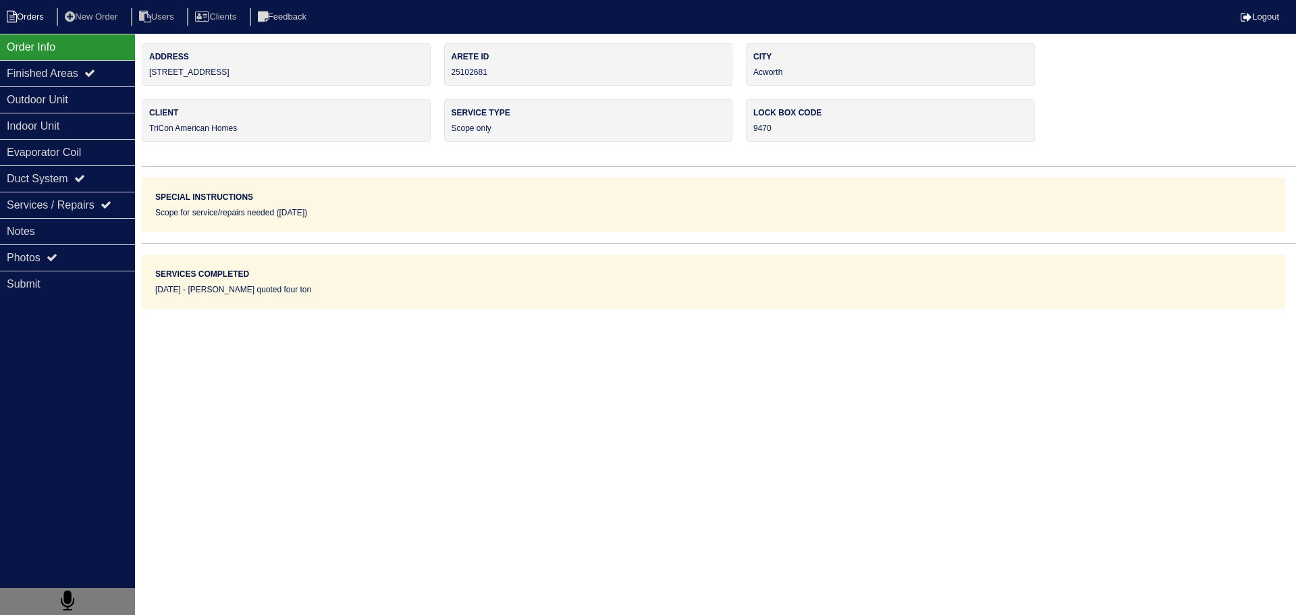
click at [45, 18] on li "Orders" at bounding box center [27, 17] width 55 height 18
select select "15"
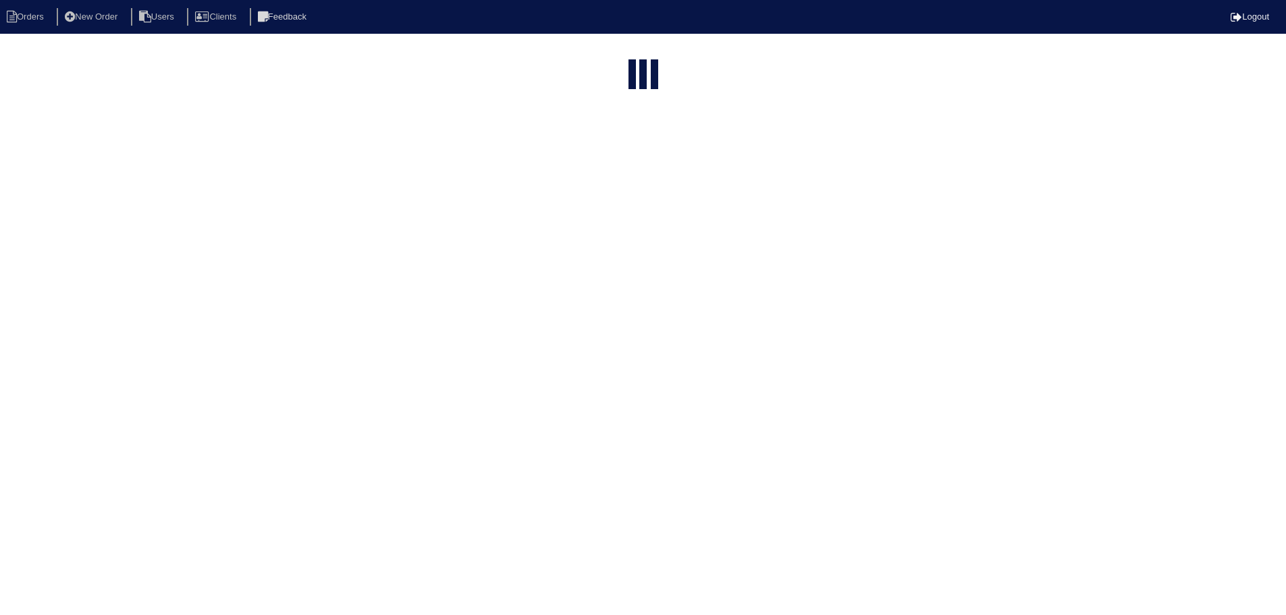
select select "assigned"
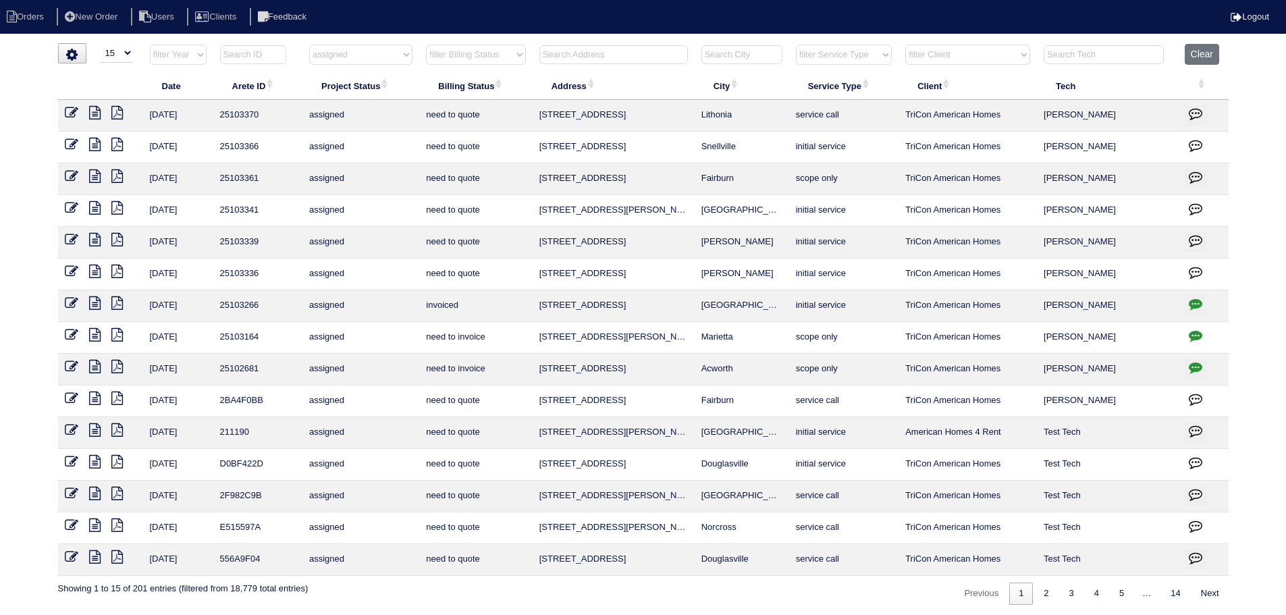
click at [72, 368] on icon at bounding box center [71, 366] width 13 height 13
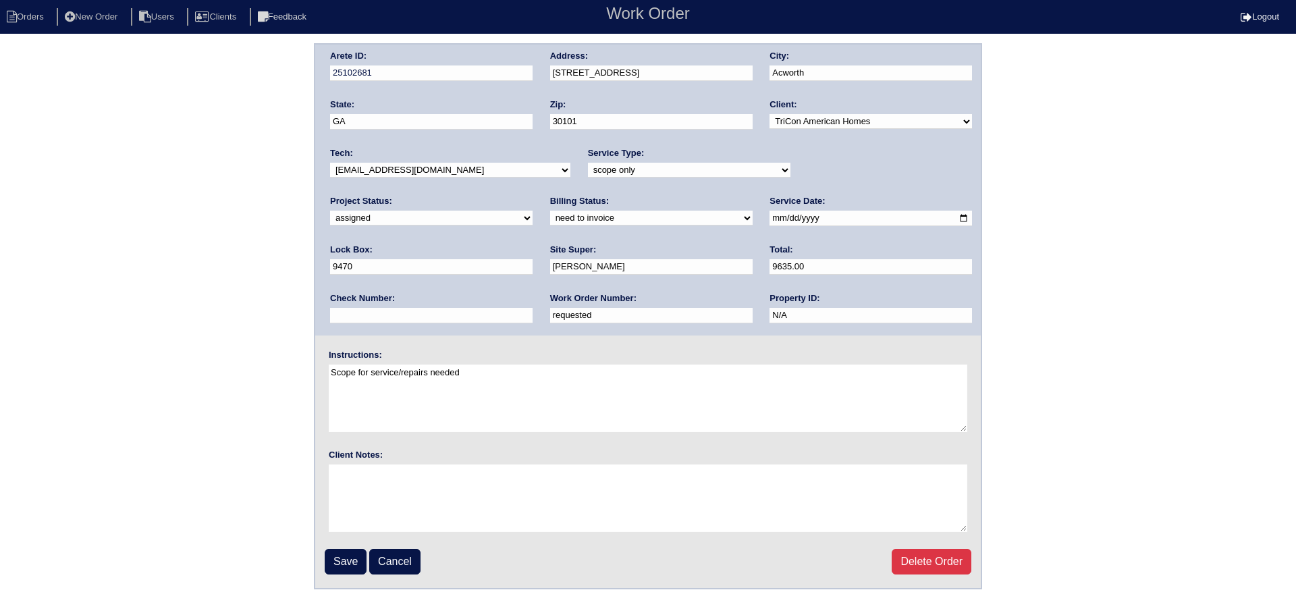
click at [532, 211] on select "new order assigned in progress field complete need to schedule admin review arc…" at bounding box center [431, 218] width 202 height 15
select select "field complete"
click at [532, 211] on select "new order assigned in progress field complete need to schedule admin review arc…" at bounding box center [431, 218] width 202 height 15
click at [346, 560] on input "Save" at bounding box center [346, 562] width 42 height 26
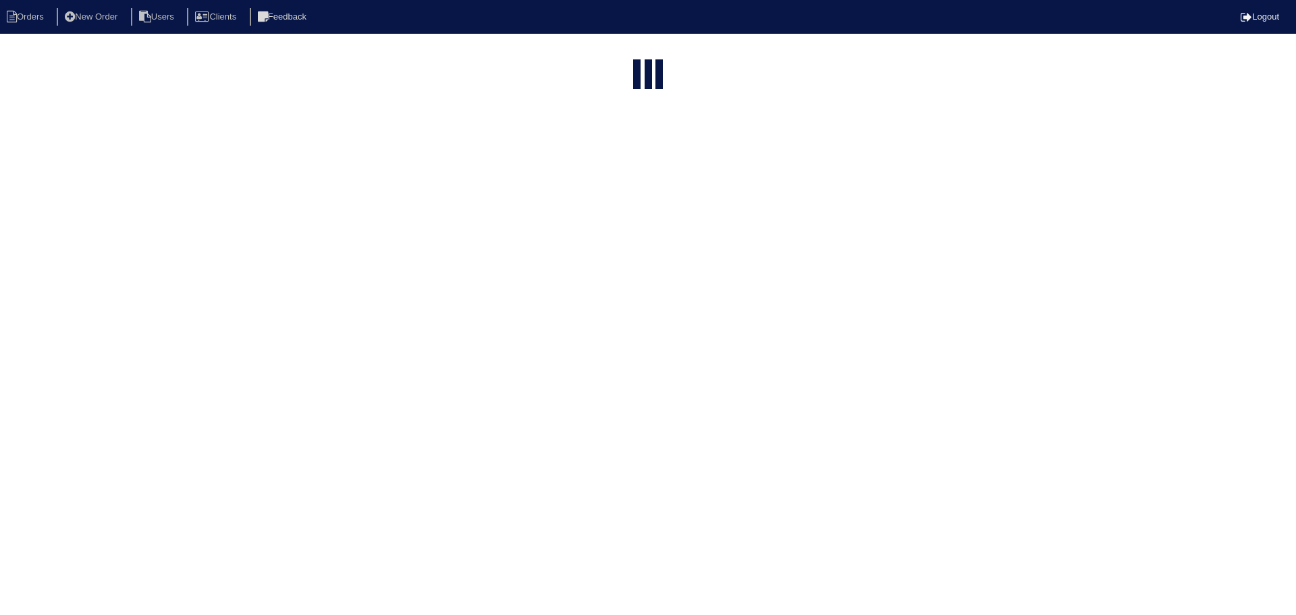
select select "15"
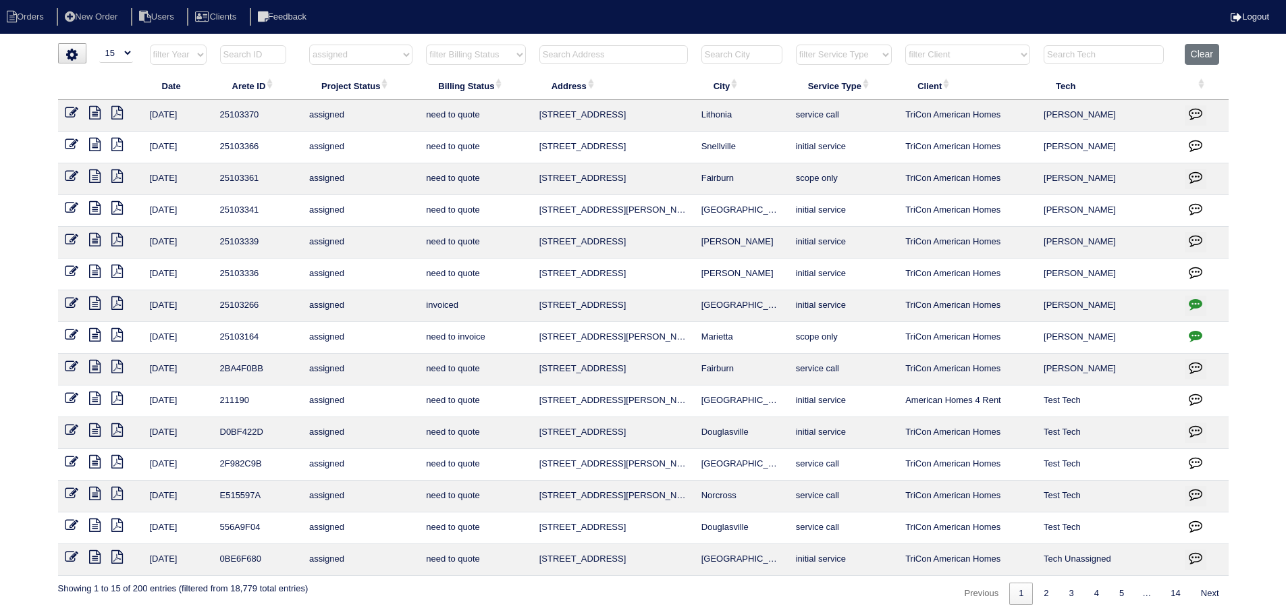
click at [368, 49] on select "filter Project Status -- Any Project Status -- new order assigned in progress f…" at bounding box center [360, 55] width 103 height 20
click at [309, 45] on select "filter Project Status -- Any Project Status -- new order assigned in progress f…" at bounding box center [360, 55] width 103 height 20
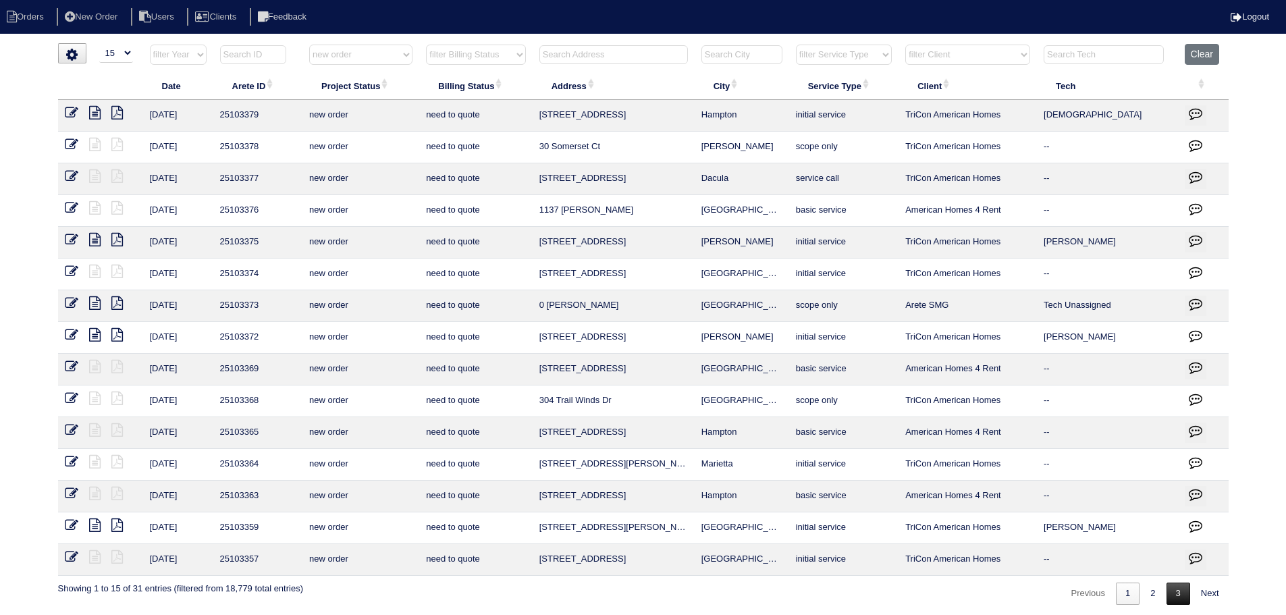
drag, startPoint x: 1144, startPoint y: 585, endPoint x: 1166, endPoint y: 592, distance: 23.5
click at [1144, 585] on link "2" at bounding box center [1152, 593] width 24 height 22
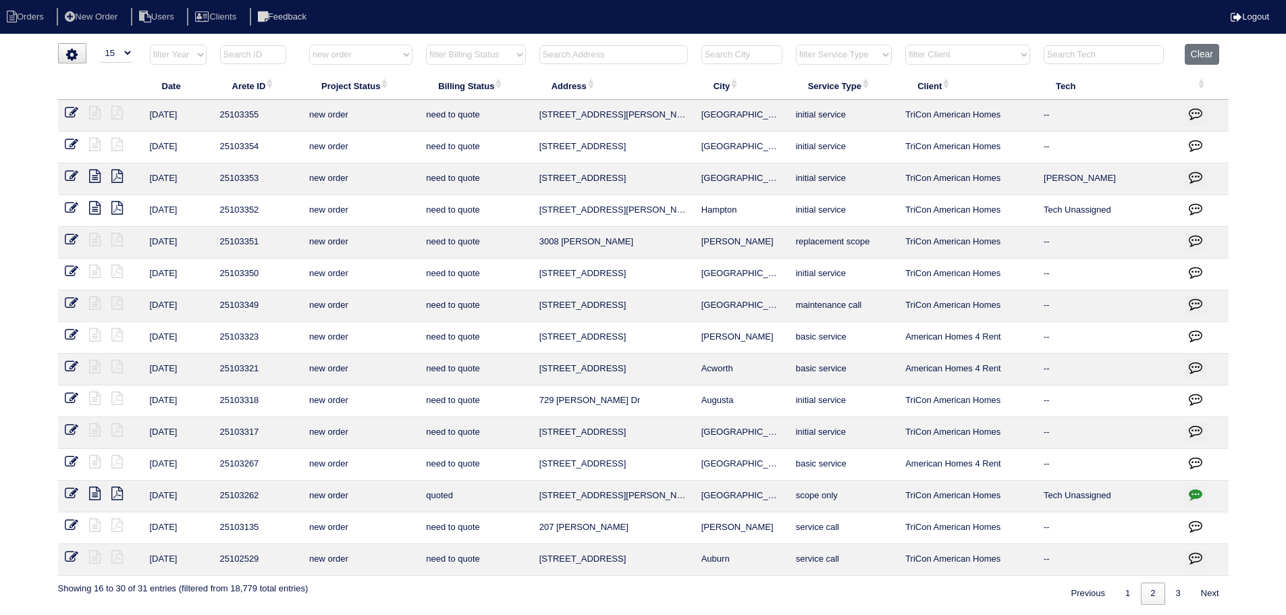
click at [1171, 593] on link "3" at bounding box center [1178, 593] width 24 height 22
select select "new order"
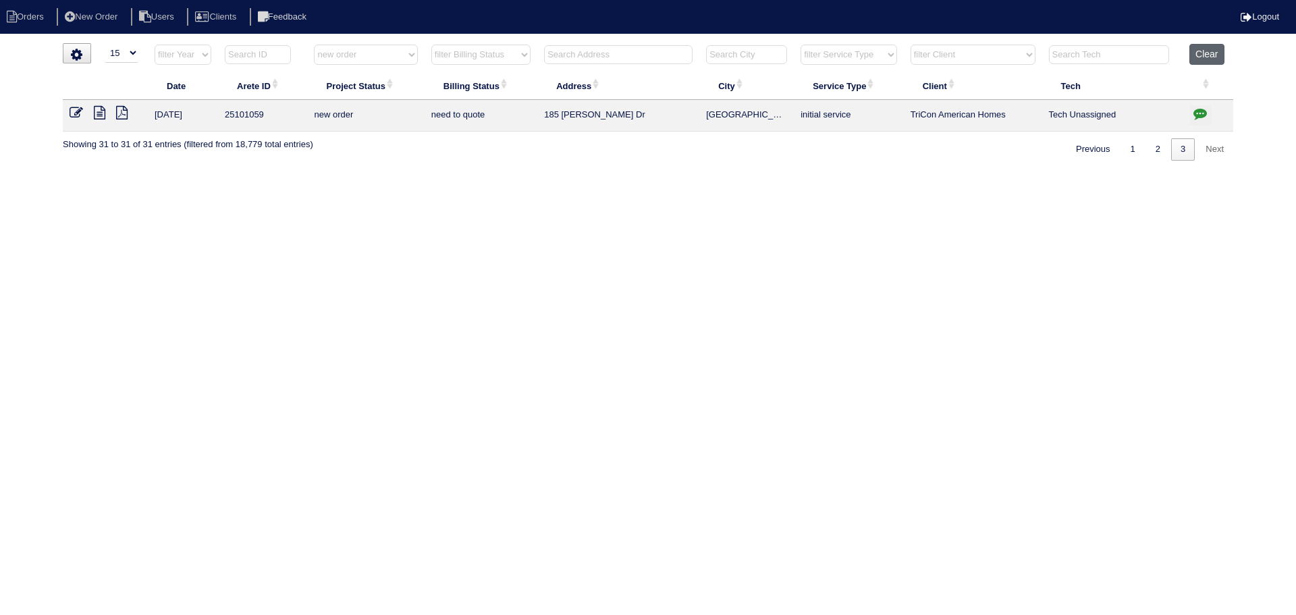
click at [1214, 63] on button "Clear" at bounding box center [1206, 54] width 34 height 21
select select
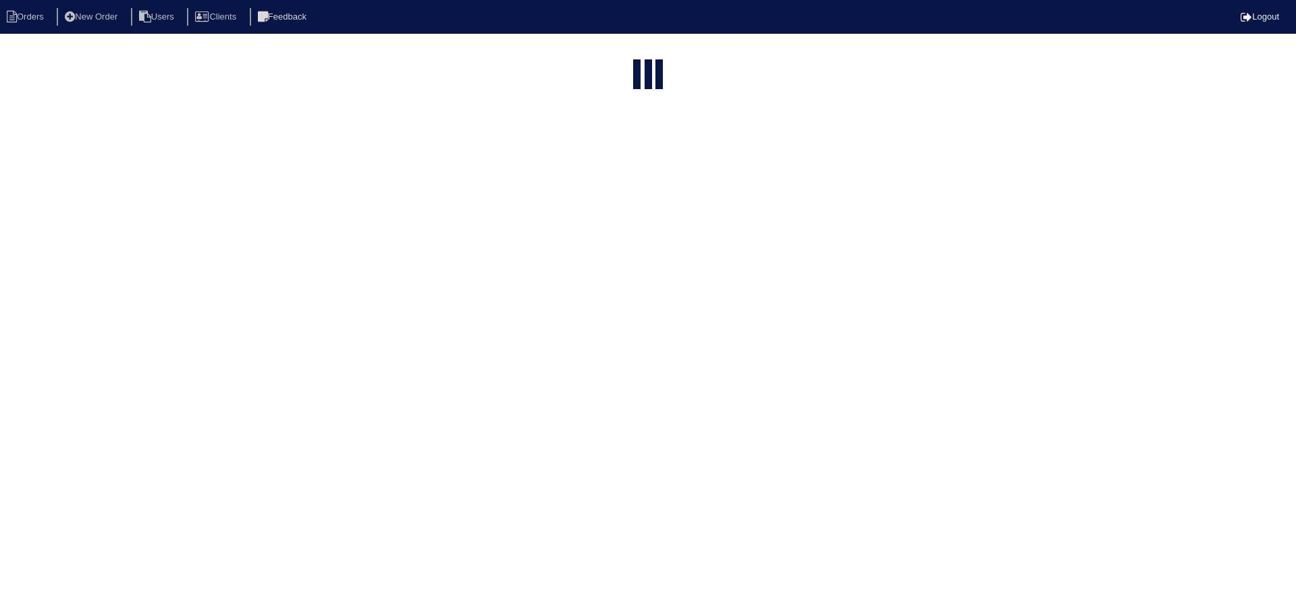
select select "15"
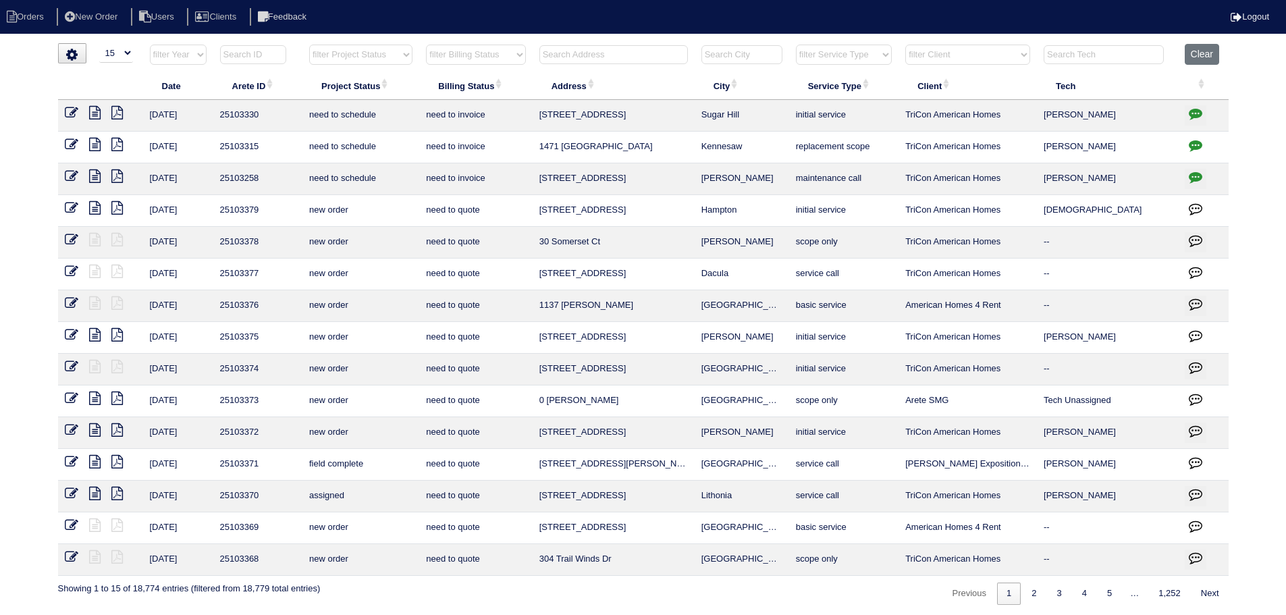
click at [639, 55] on input "text" at bounding box center [613, 54] width 148 height 19
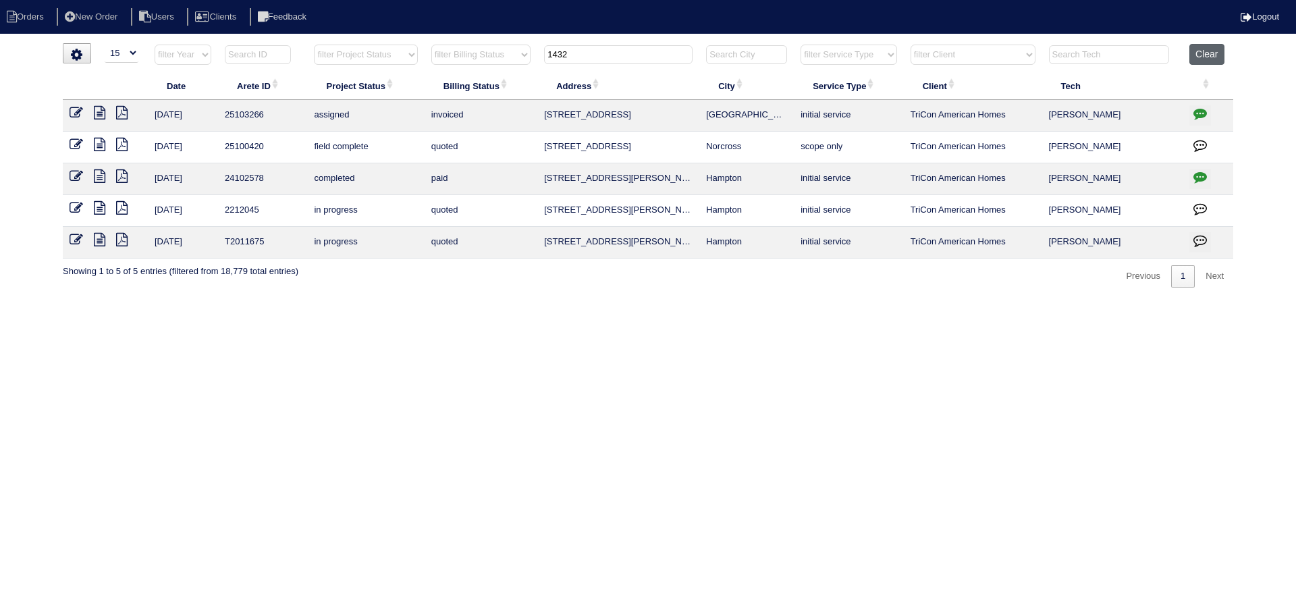
type input "1432"
click at [1208, 51] on button "Clear" at bounding box center [1206, 54] width 34 height 21
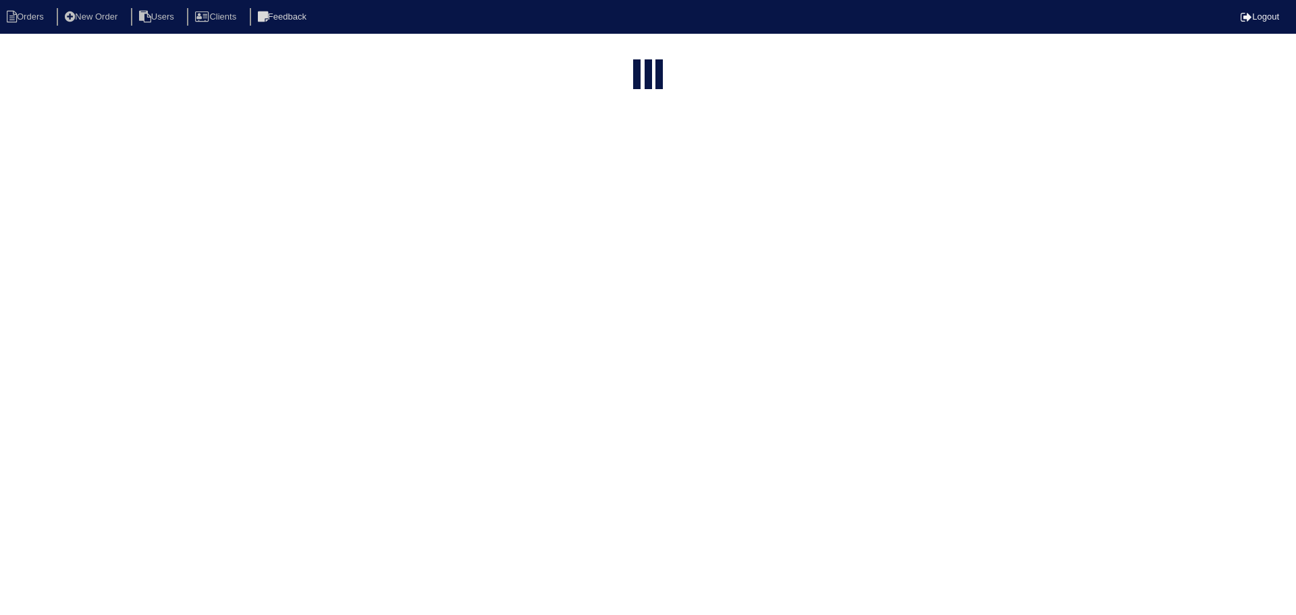
select select "15"
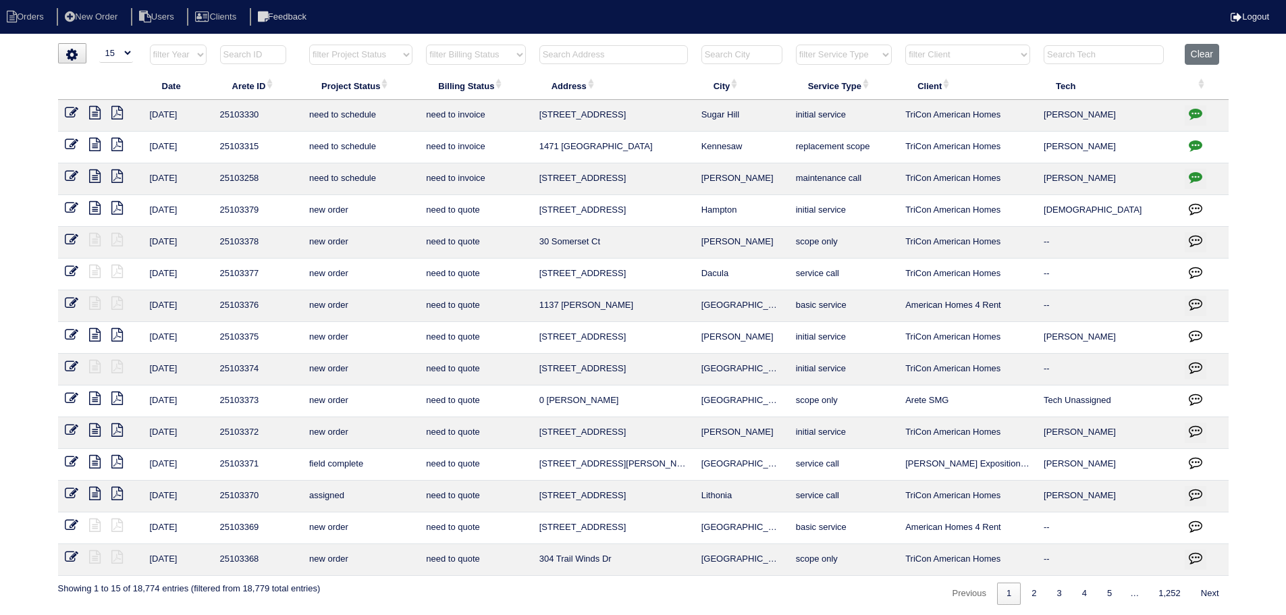
click at [852, 47] on select "filter Service Type -- Any Service Type -- initial service basic service mainte…" at bounding box center [844, 55] width 96 height 20
click at [796, 45] on select "filter Service Type -- Any Service Type -- initial service basic service mainte…" at bounding box center [844, 55] width 96 height 20
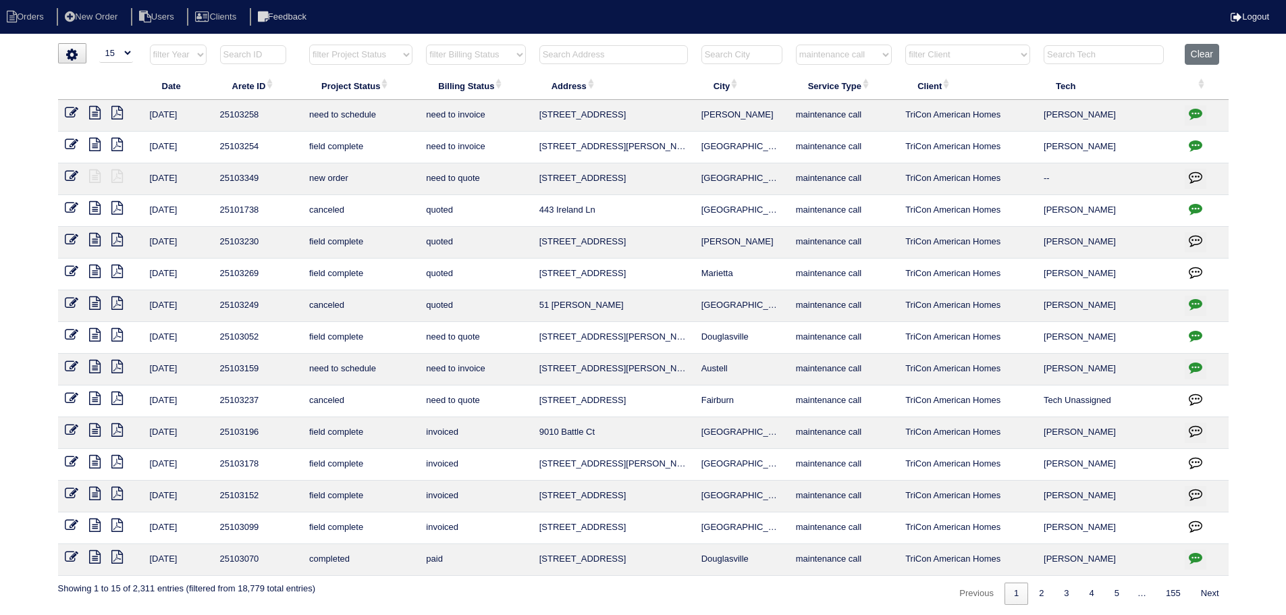
click at [845, 51] on select "filter Service Type -- Any Service Type -- initial service basic service mainte…" at bounding box center [844, 55] width 96 height 20
click at [796, 45] on select "filter Service Type -- Any Service Type -- initial service basic service mainte…" at bounding box center [844, 55] width 96 height 20
select select "service call"
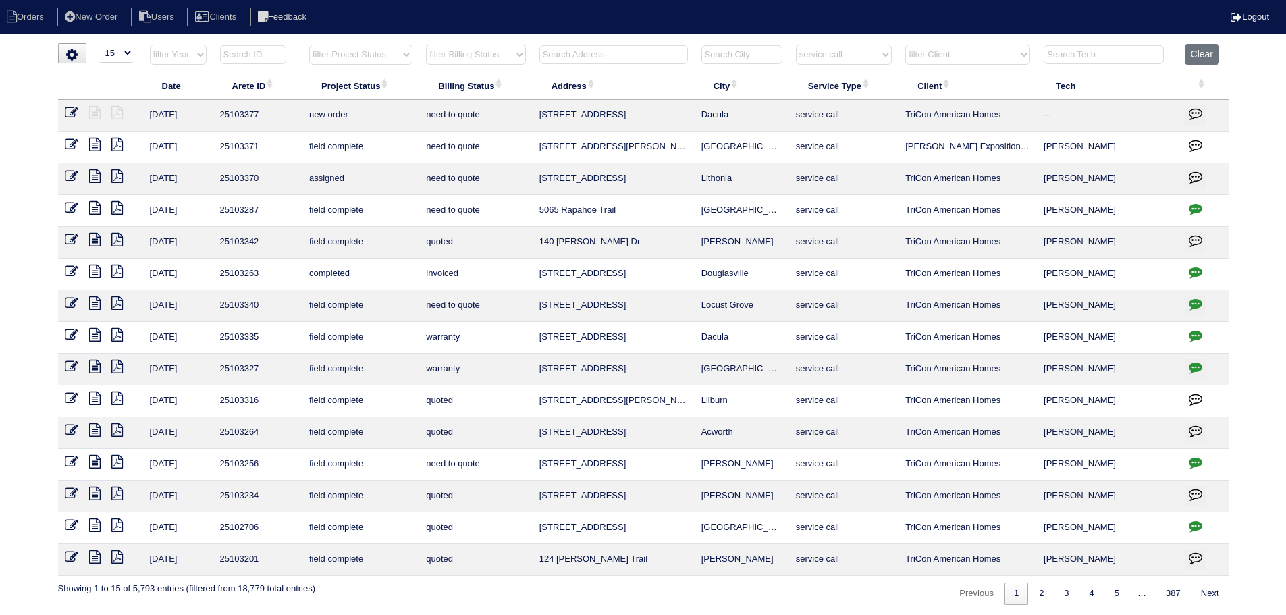
click at [68, 109] on icon at bounding box center [71, 112] width 13 height 13
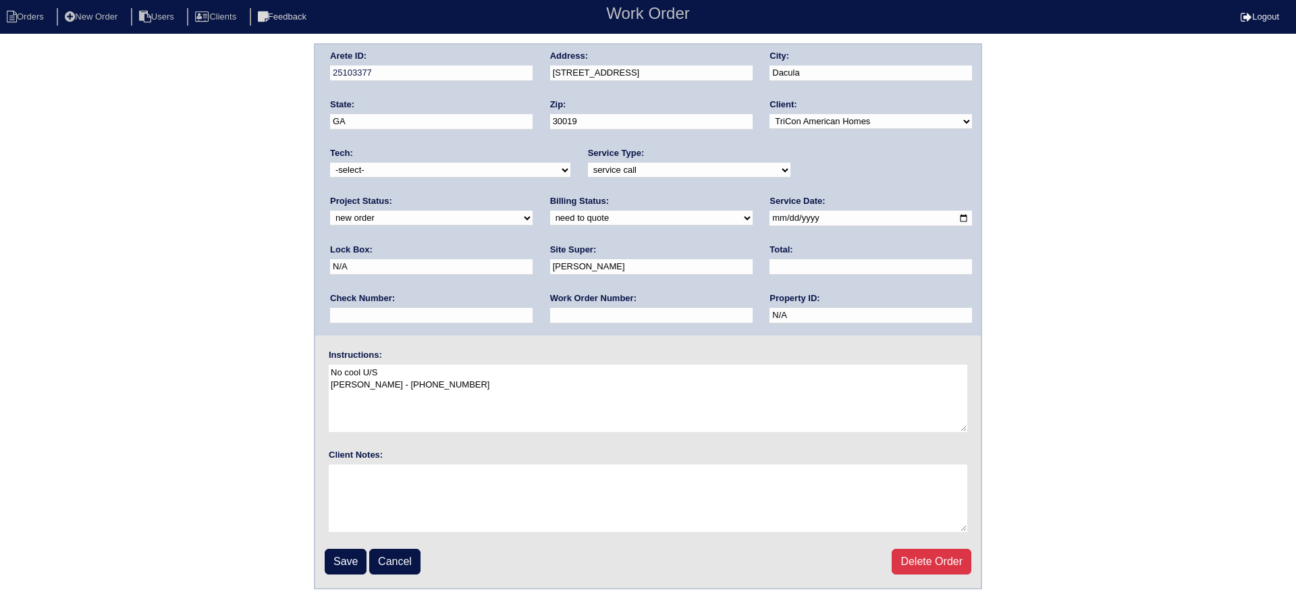
click at [532, 195] on div "Project Status: new order assigned in progress field complete need to schedule …" at bounding box center [431, 213] width 202 height 37
click at [532, 211] on select "new order assigned in progress field complete need to schedule admin review arc…" at bounding box center [431, 218] width 202 height 15
select select "assigned"
click at [532, 211] on select "new order assigned in progress field complete need to schedule admin review arc…" at bounding box center [431, 218] width 202 height 15
click at [769, 217] on input "[DATE]" at bounding box center [870, 219] width 202 height 16
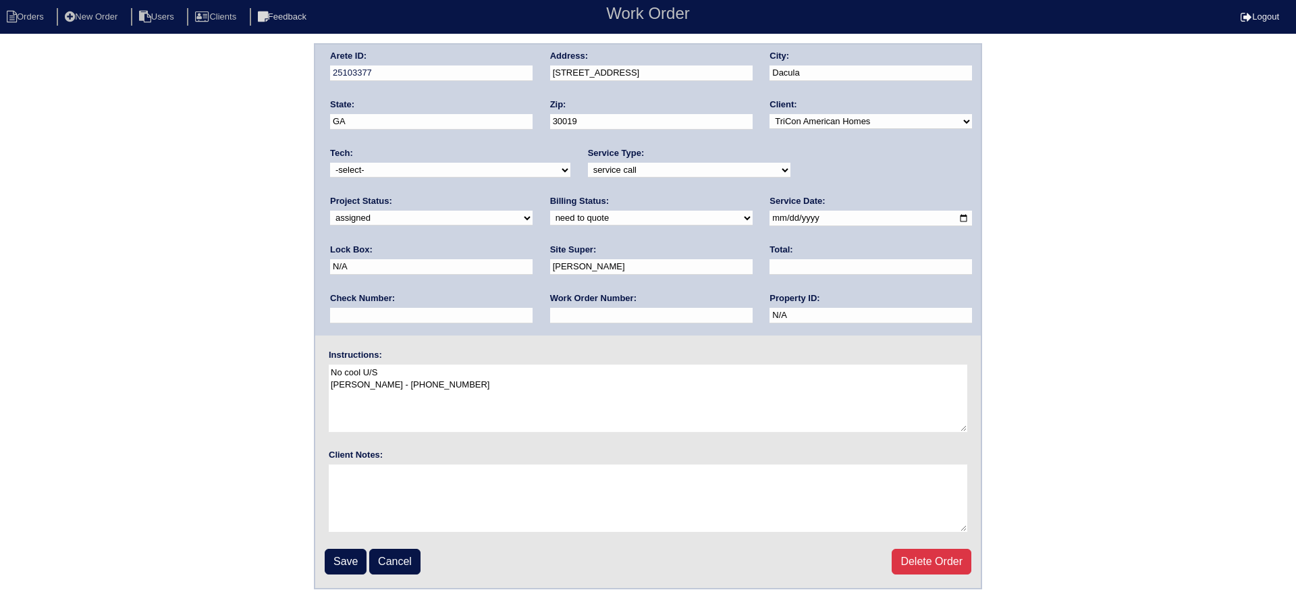
click at [437, 356] on div "Instructions: No cool U/S [PERSON_NAME] - [PHONE_NUMBER]" at bounding box center [647, 392] width 665 height 86
drag, startPoint x: 392, startPoint y: 166, endPoint x: 392, endPoint y: 177, distance: 11.5
click at [392, 166] on select "-select- [EMAIL_ADDRESS][DOMAIN_NAME] [EMAIL_ADDRESS][DOMAIN_NAME] [EMAIL_ADDRE…" at bounding box center [450, 170] width 240 height 15
select select "151"
click at [330, 163] on select "-select- [EMAIL_ADDRESS][DOMAIN_NAME] [EMAIL_ADDRESS][DOMAIN_NAME] [EMAIL_ADDRE…" at bounding box center [450, 170] width 240 height 15
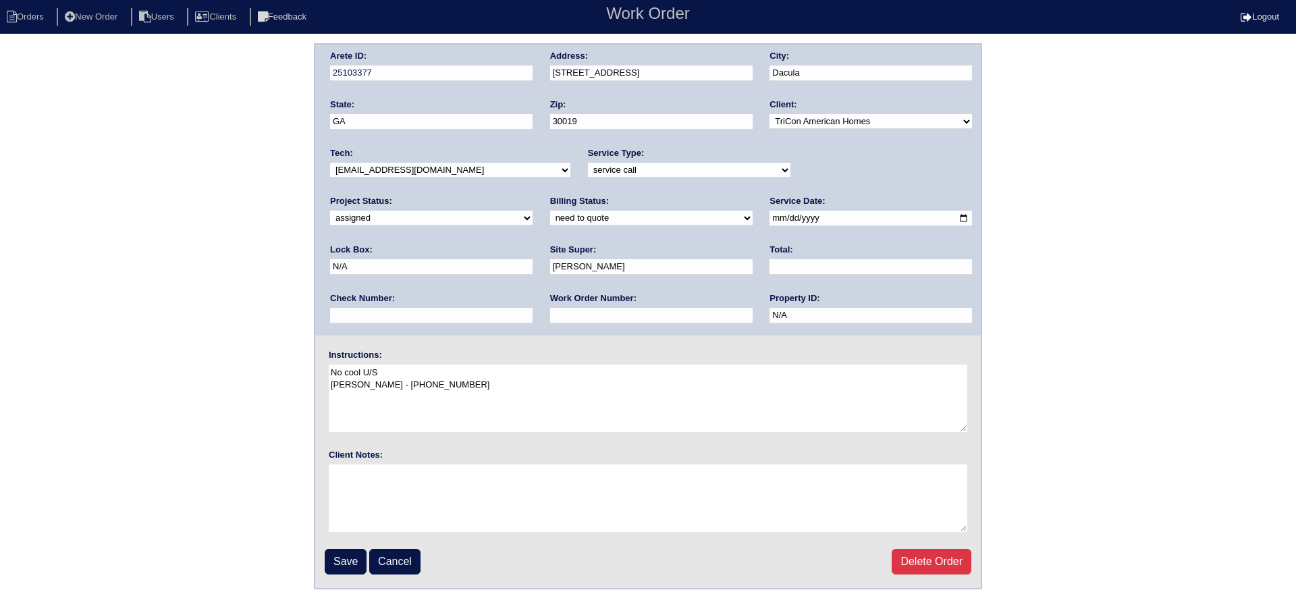
click at [352, 546] on fieldset "Arete ID: 25103377 Address: [STREET_ADDRESS] City: Dacula State: [GEOGRAPHIC_DA…" at bounding box center [647, 316] width 665 height 543
click at [354, 551] on input "Save" at bounding box center [346, 562] width 42 height 26
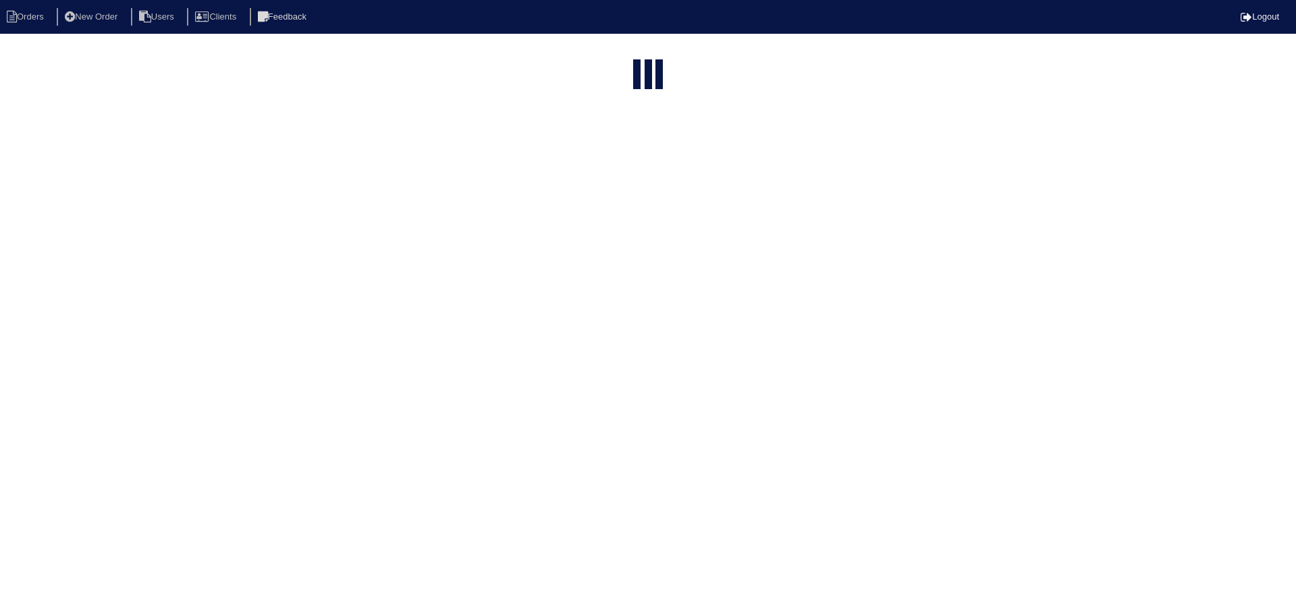
select select "15"
select select "service call"
